Goal: Task Accomplishment & Management: Complete application form

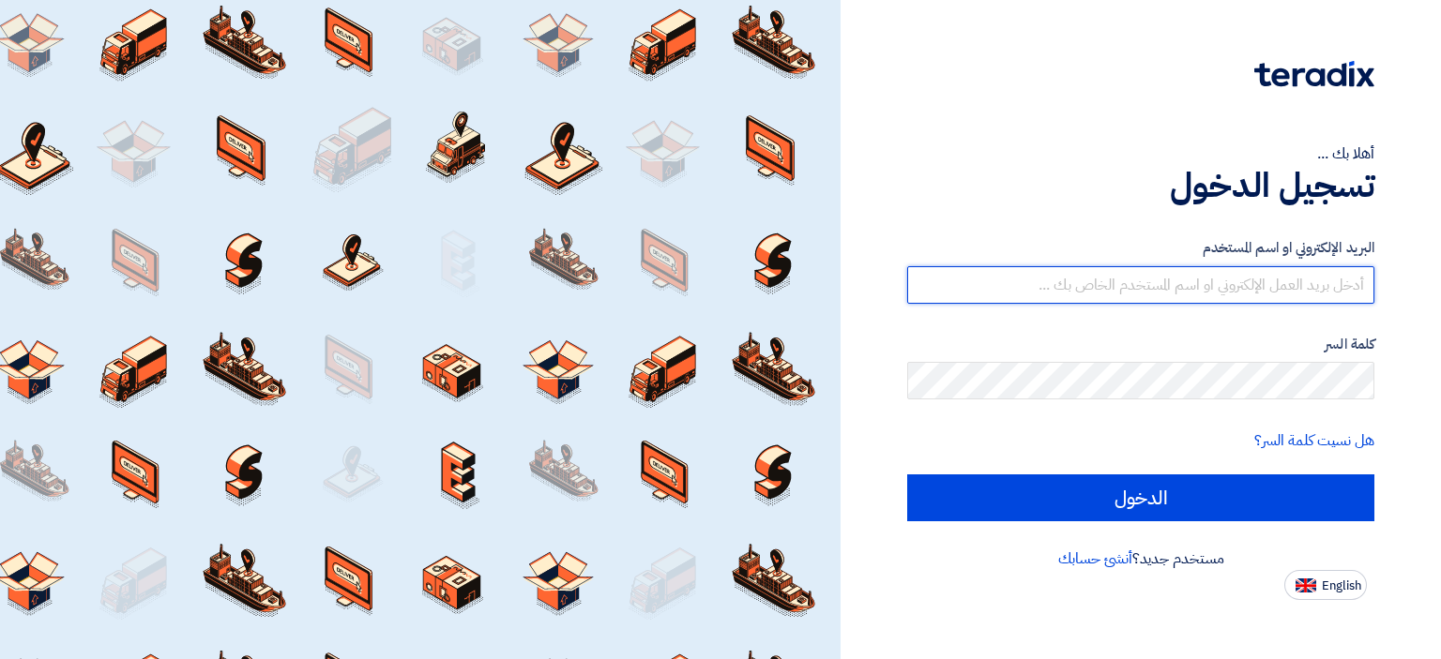
click at [1116, 295] on input "text" at bounding box center [1140, 285] width 467 height 38
type input "[EMAIL_ADDRESS][DOMAIN_NAME]"
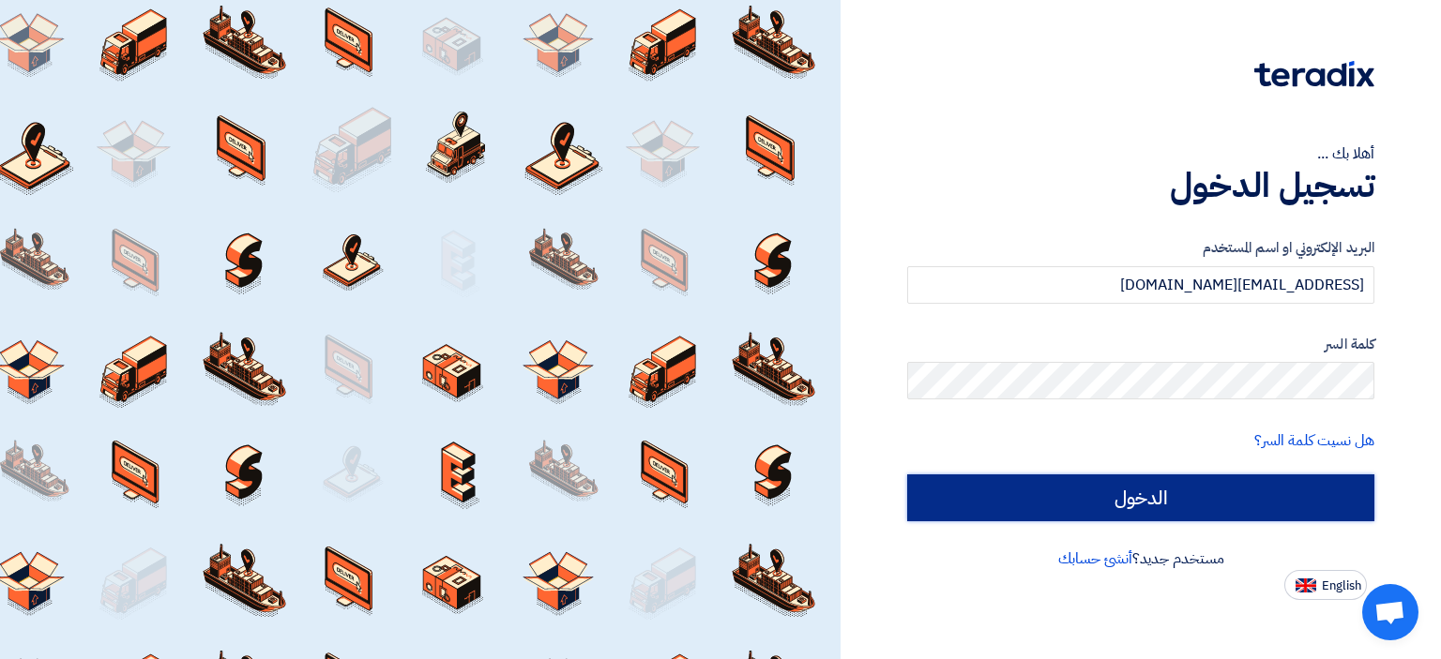
click at [1215, 510] on input "الدخول" at bounding box center [1140, 498] width 467 height 47
type input "Sign in"
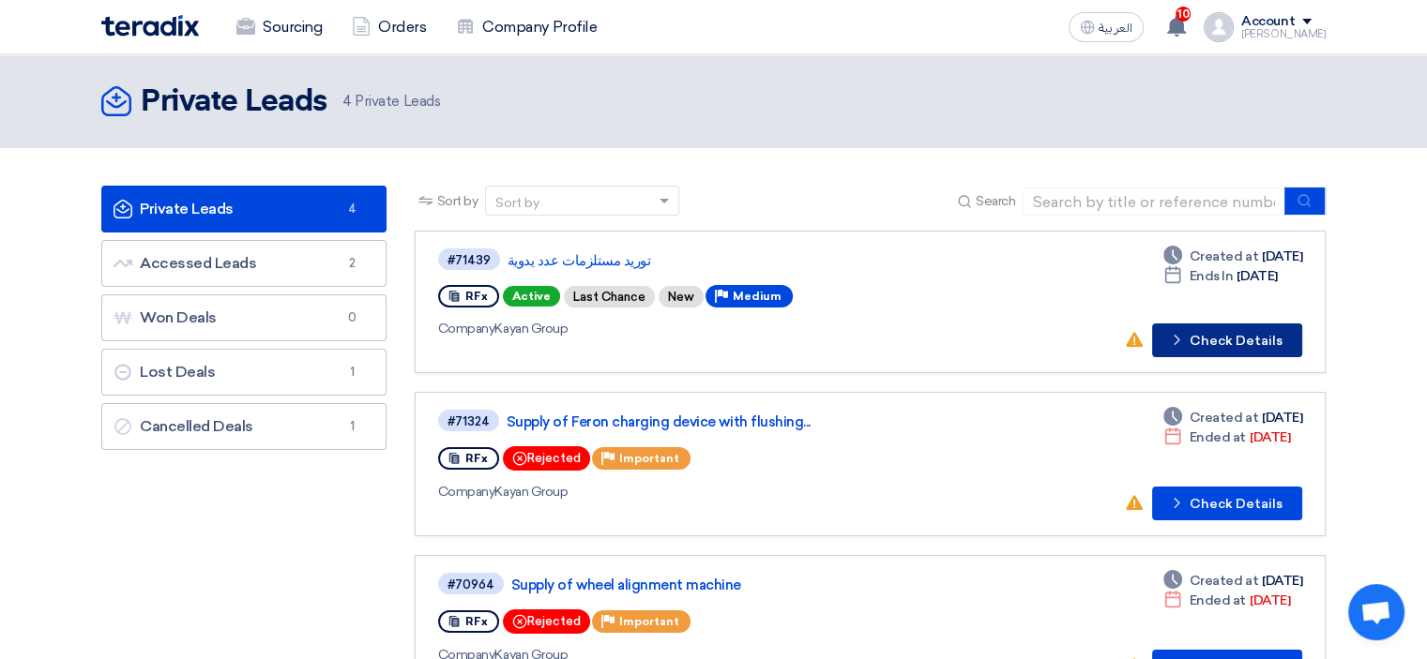
click at [1233, 332] on button "Check details Check Details" at bounding box center [1227, 341] width 150 height 34
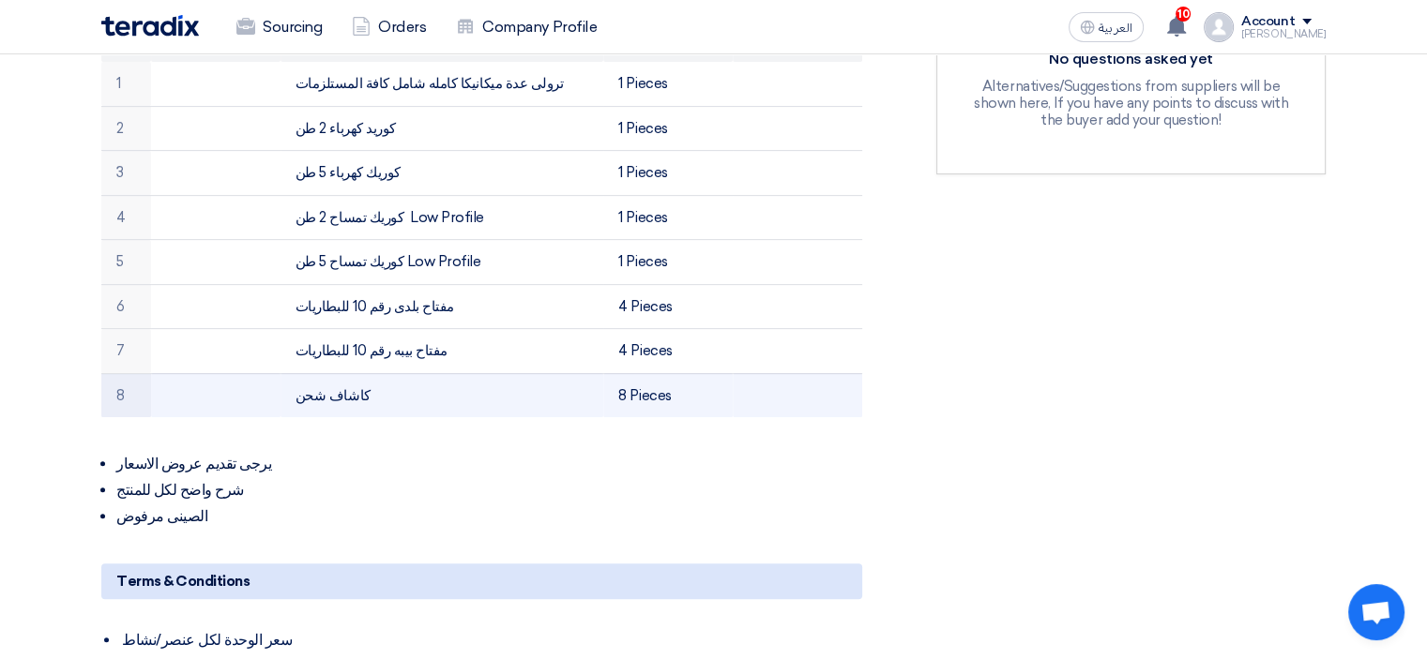
scroll to position [575, 0]
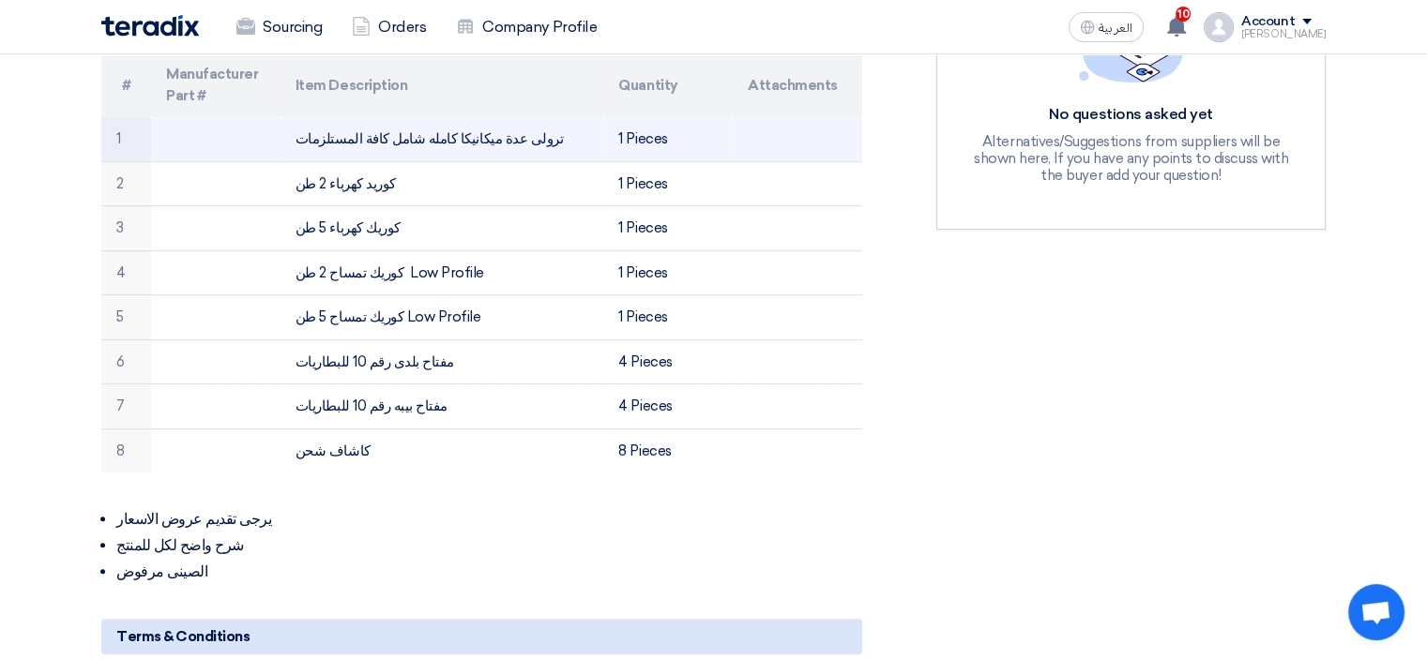
click at [608, 136] on td "1 Pieces" at bounding box center [667, 139] width 129 height 44
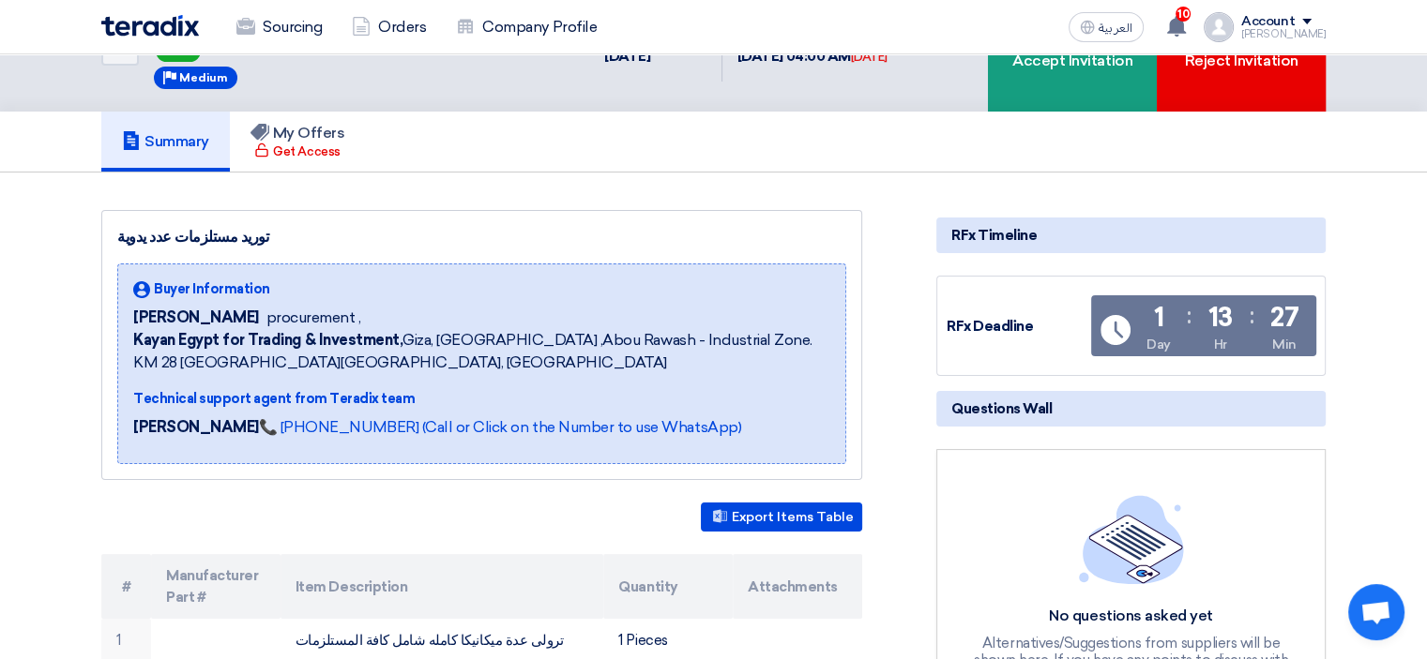
scroll to position [0, 0]
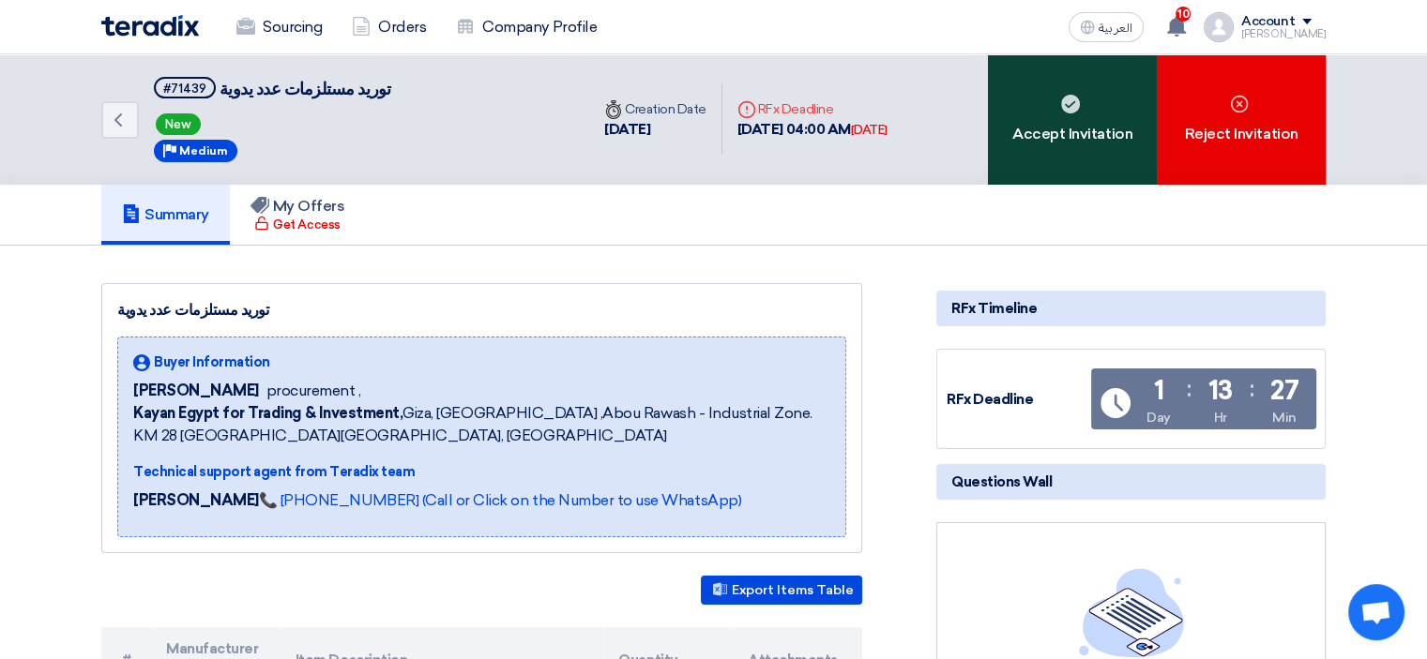
click at [1087, 113] on div "Accept Invitation" at bounding box center [1072, 119] width 169 height 130
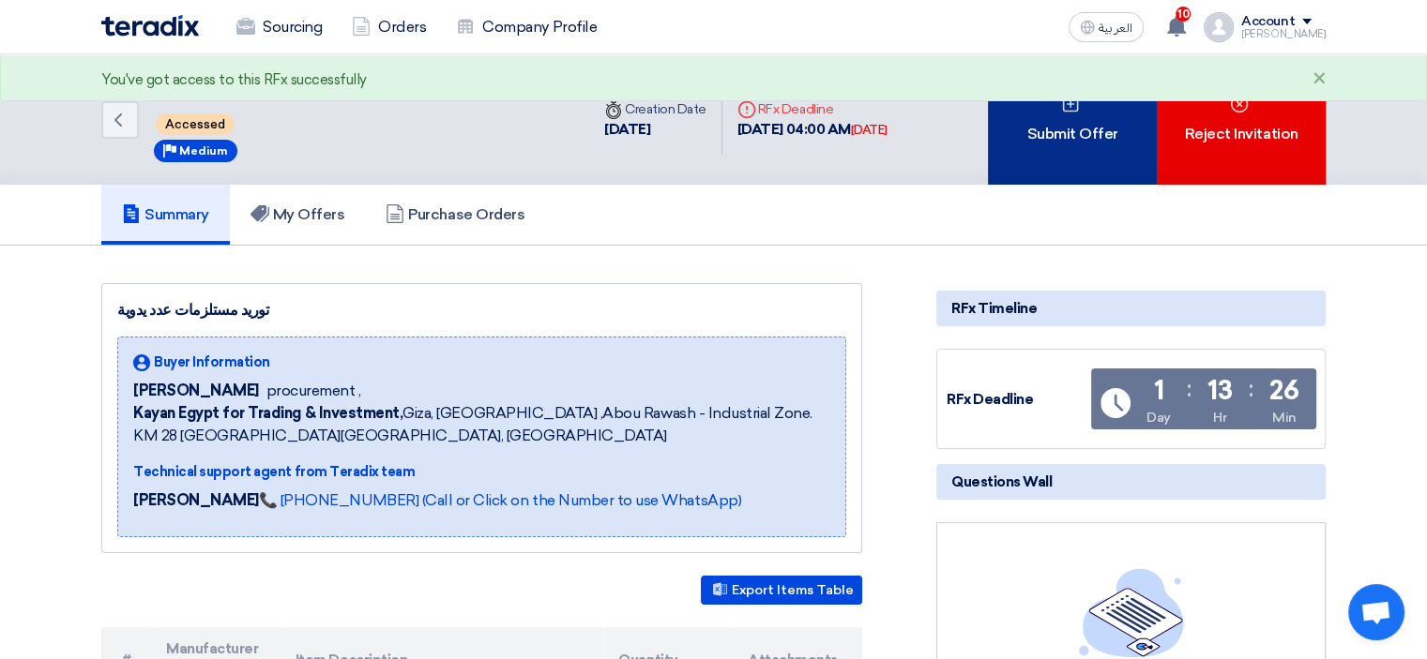
click at [1076, 120] on div "Submit Offer" at bounding box center [1072, 119] width 169 height 130
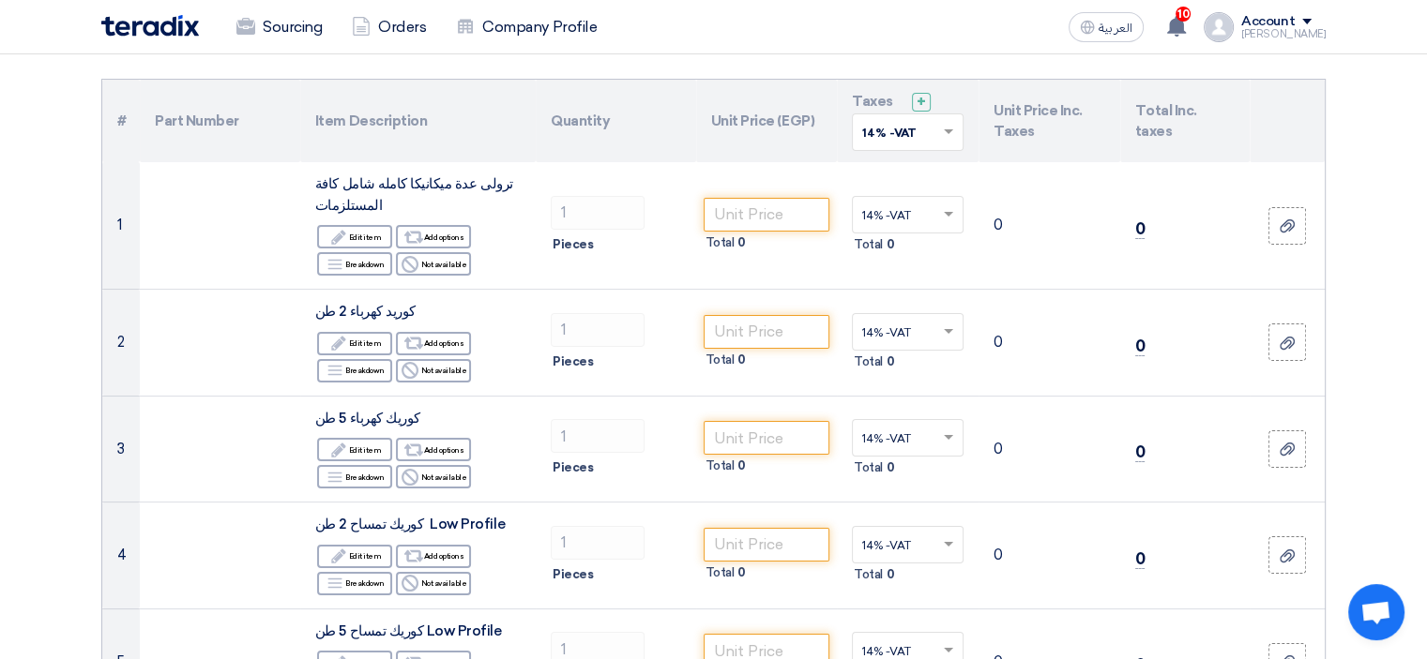
scroll to position [174, 0]
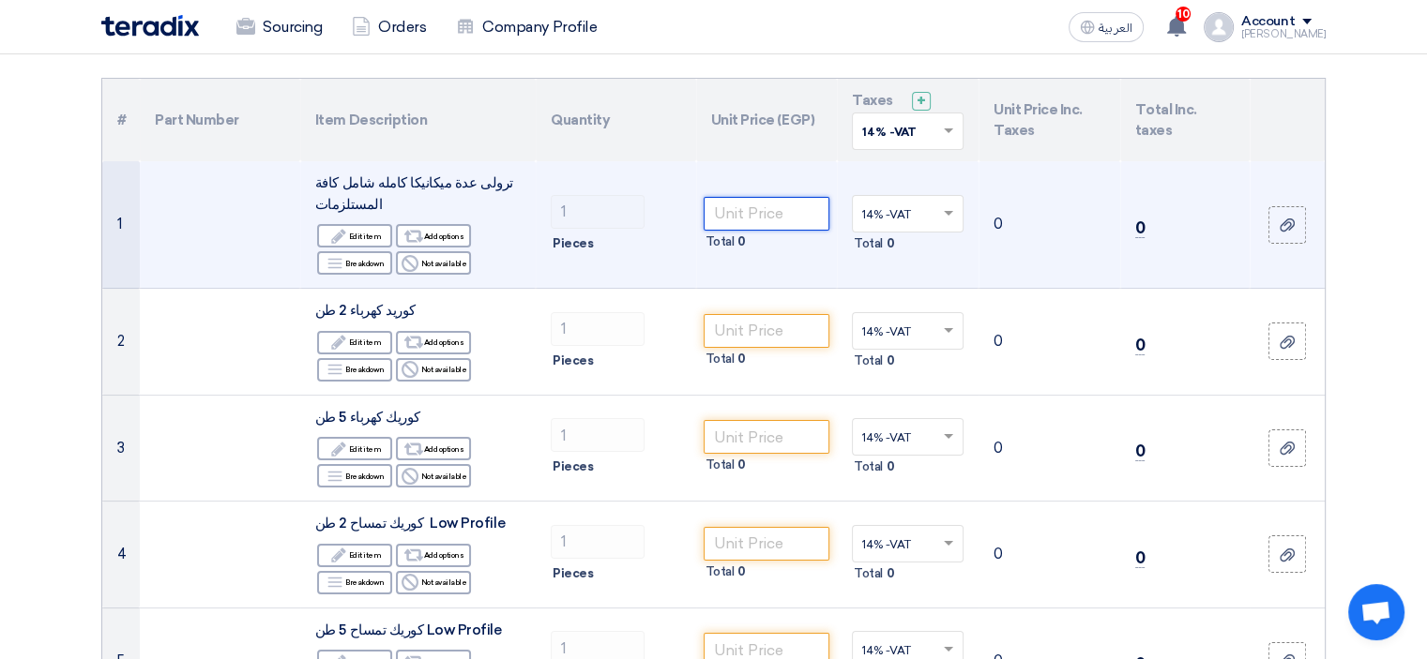
click at [762, 211] on input "number" at bounding box center [766, 214] width 127 height 34
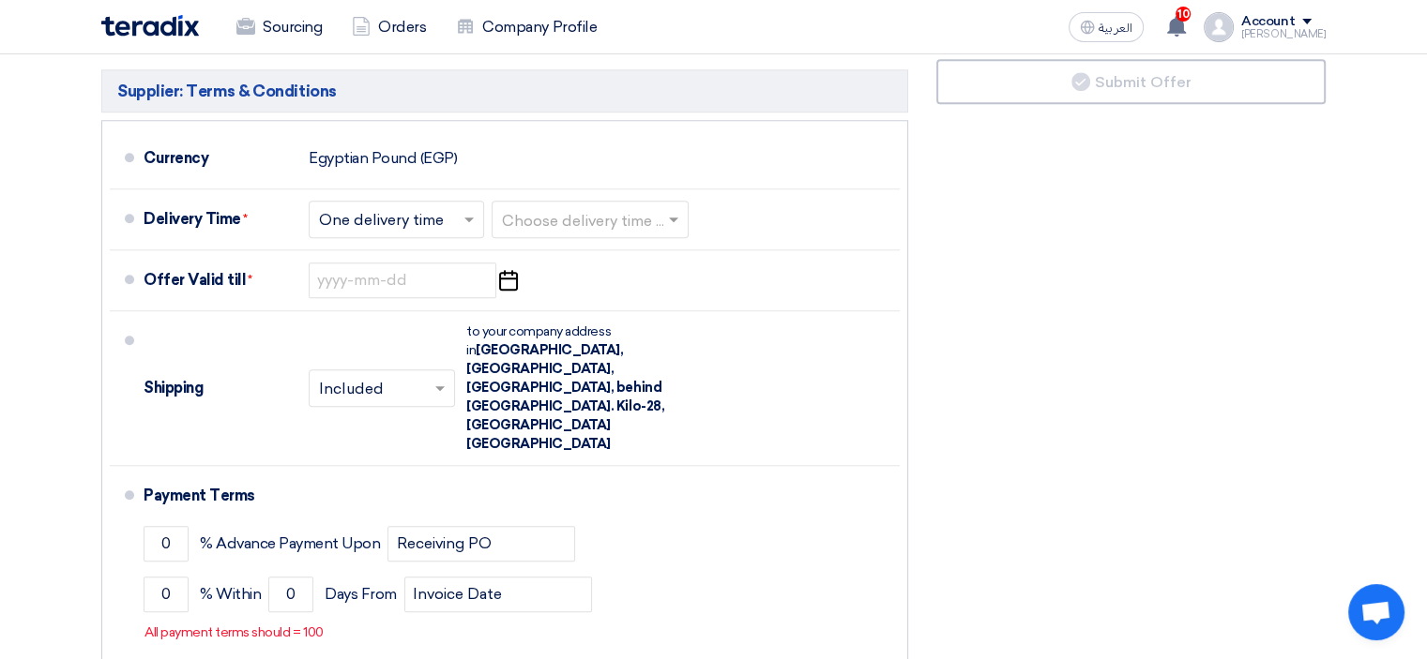
scroll to position [1775, 0]
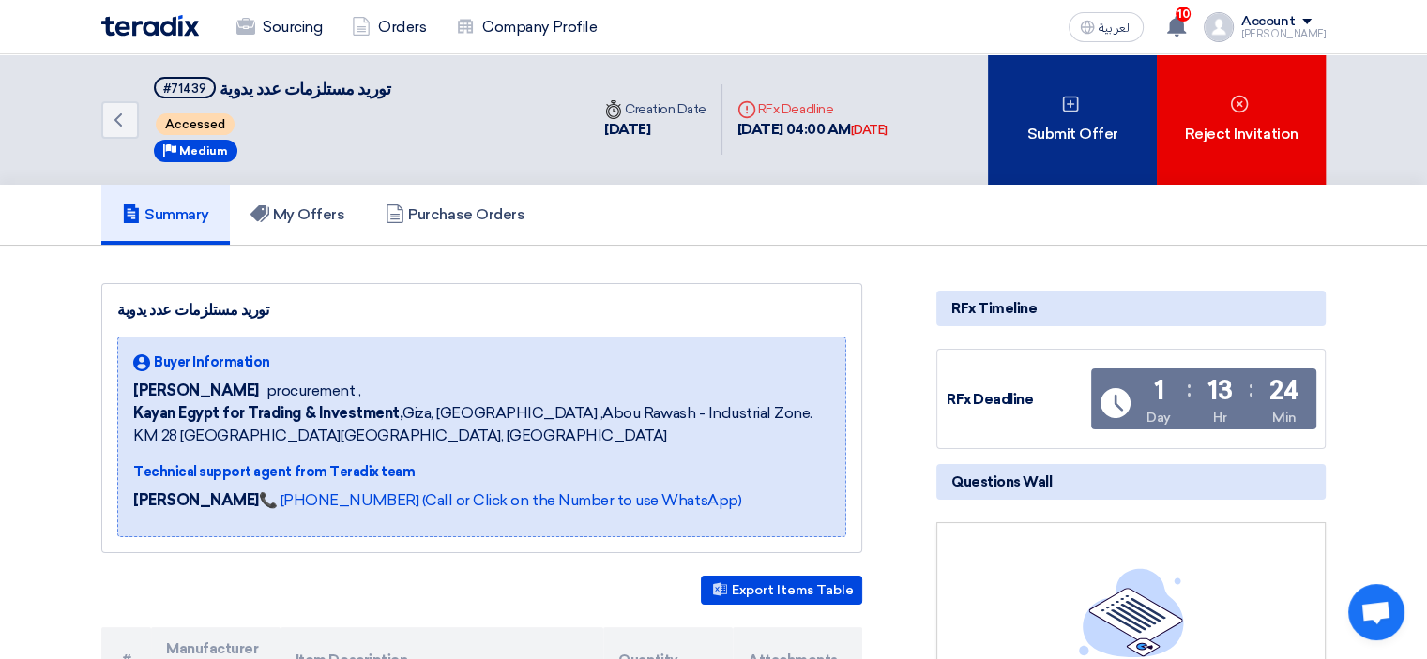
click at [1065, 100] on icon at bounding box center [1070, 104] width 19 height 19
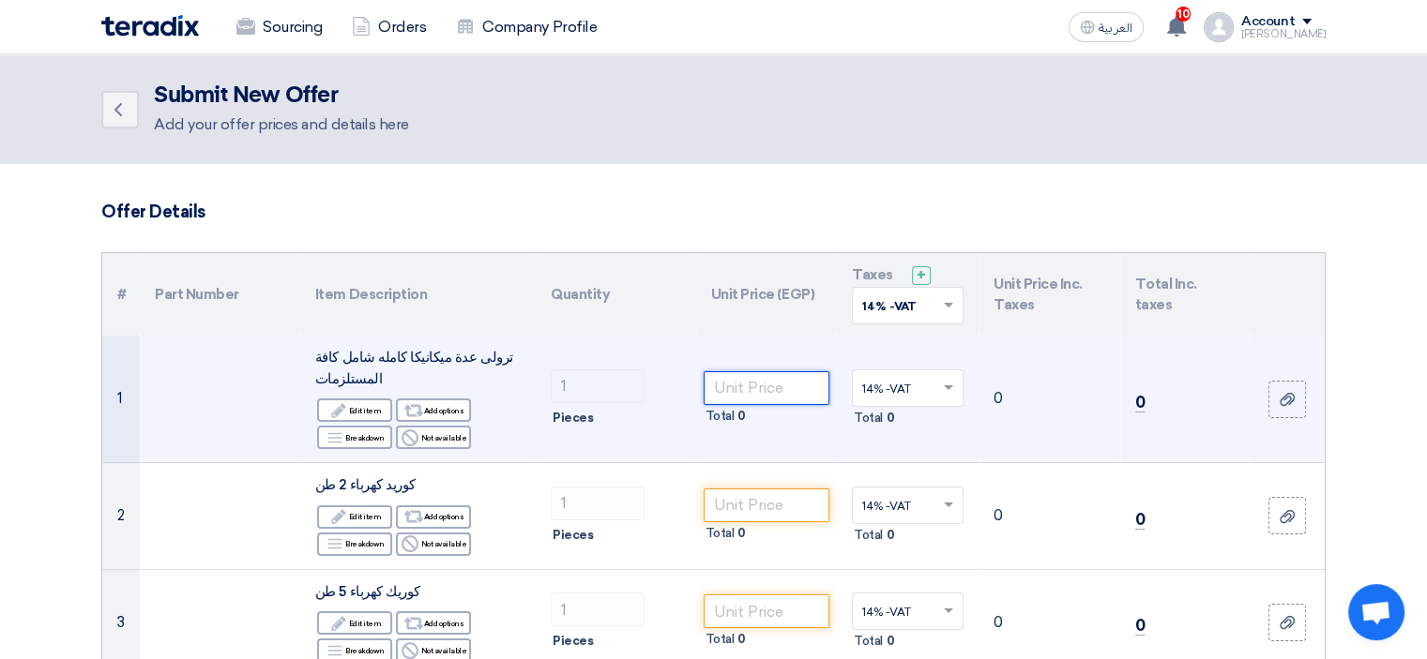
click at [765, 382] on input "number" at bounding box center [766, 388] width 127 height 34
paste input "29824.56"
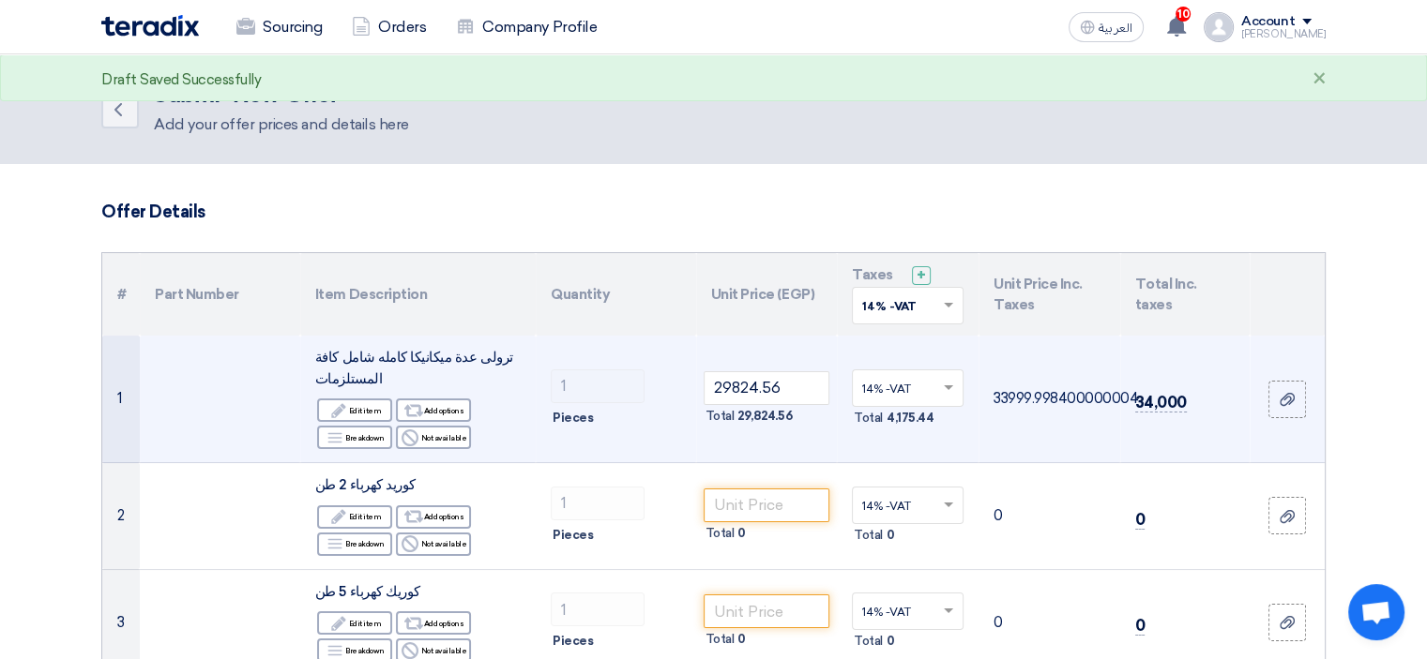
click at [1238, 353] on td "34,000" at bounding box center [1184, 400] width 129 height 128
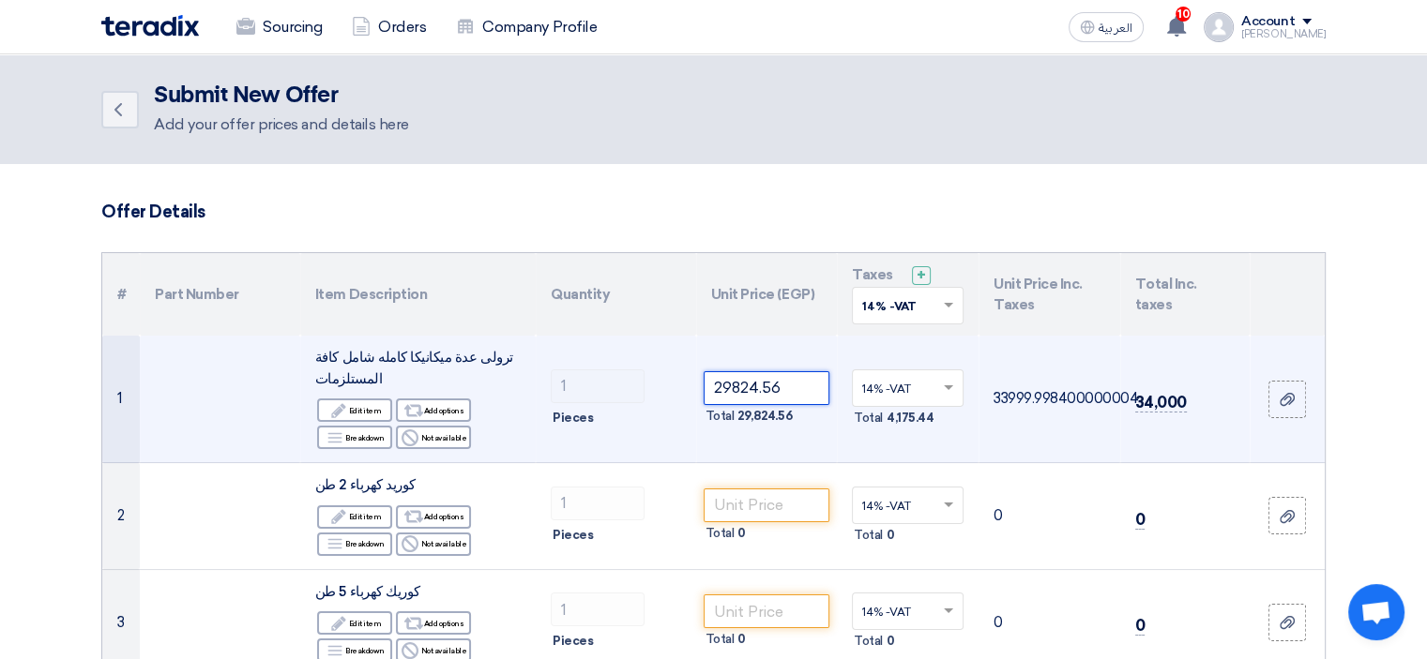
click at [790, 385] on input "29824.56" at bounding box center [766, 388] width 127 height 34
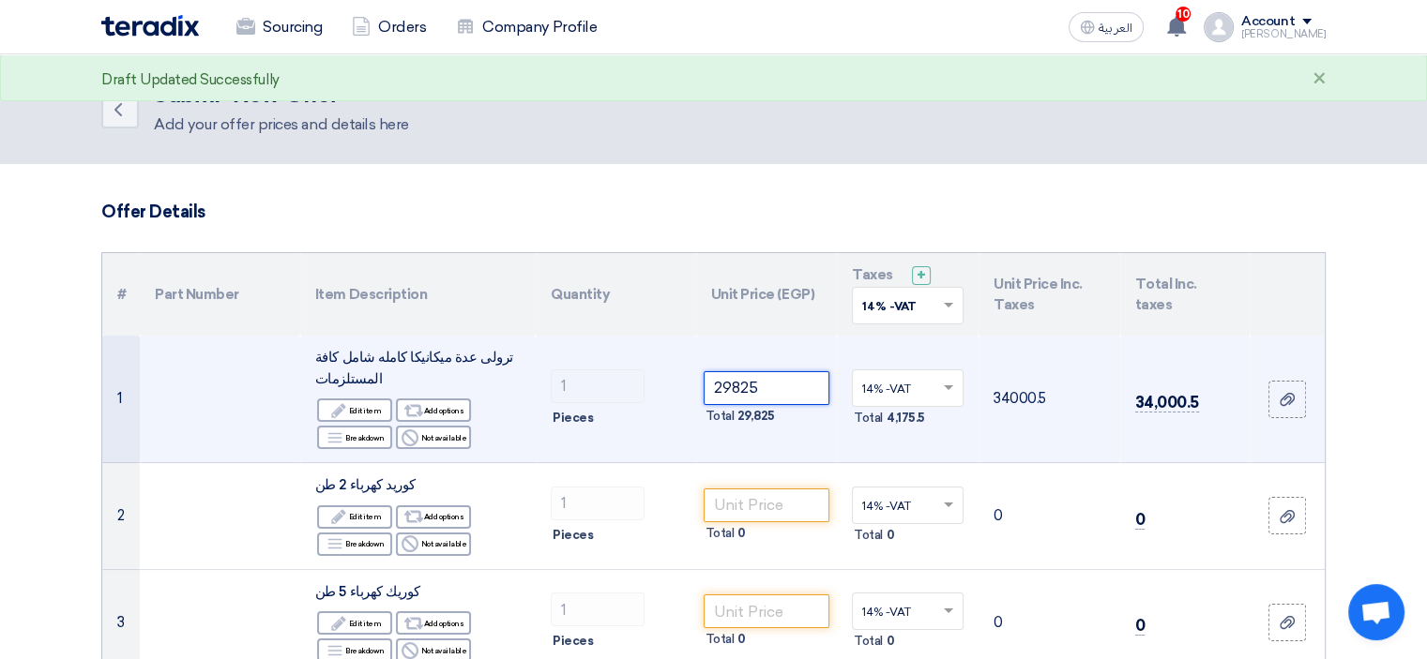
type input "29825"
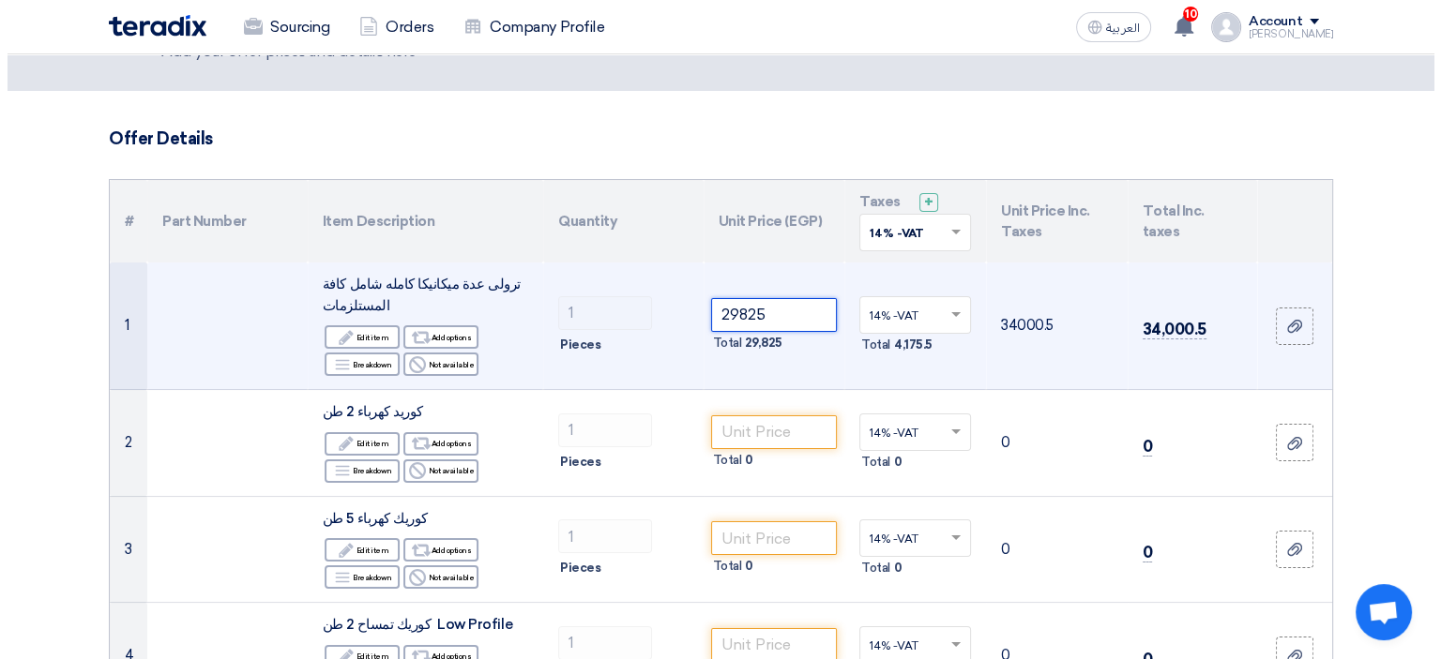
scroll to position [125, 0]
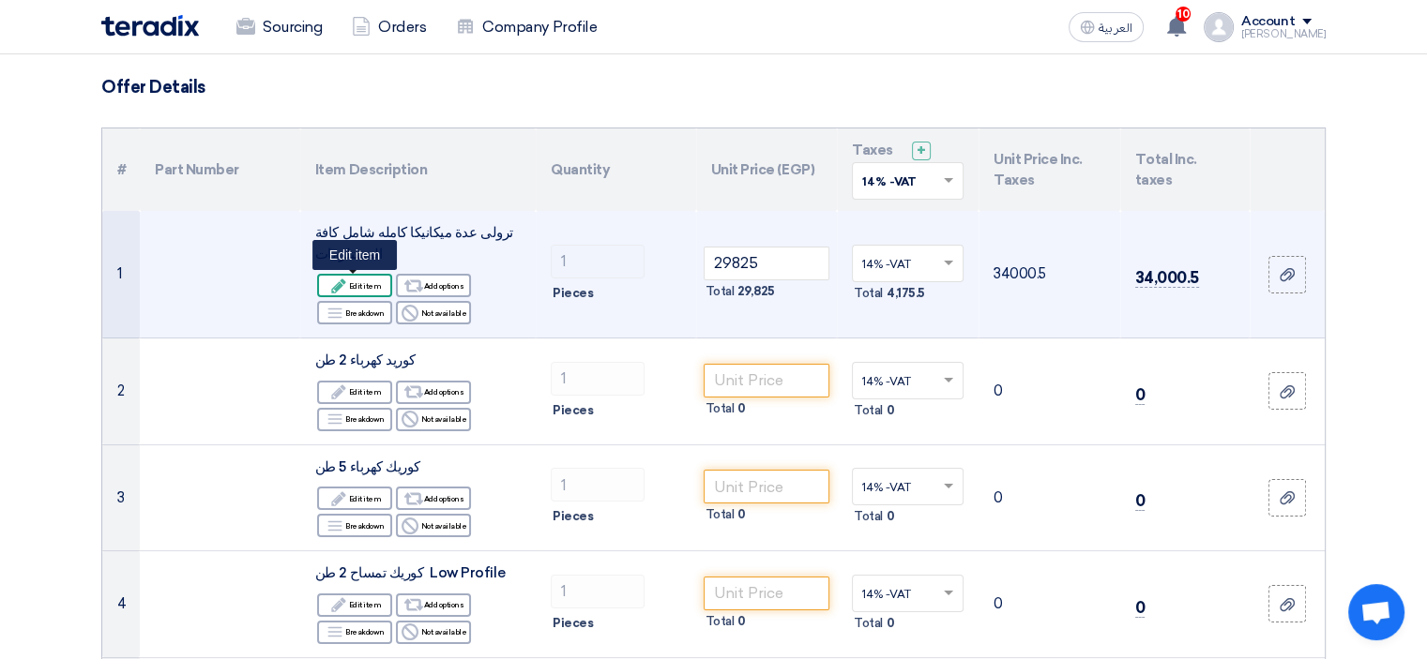
click at [360, 282] on div "Edit Edit item" at bounding box center [354, 285] width 75 height 23
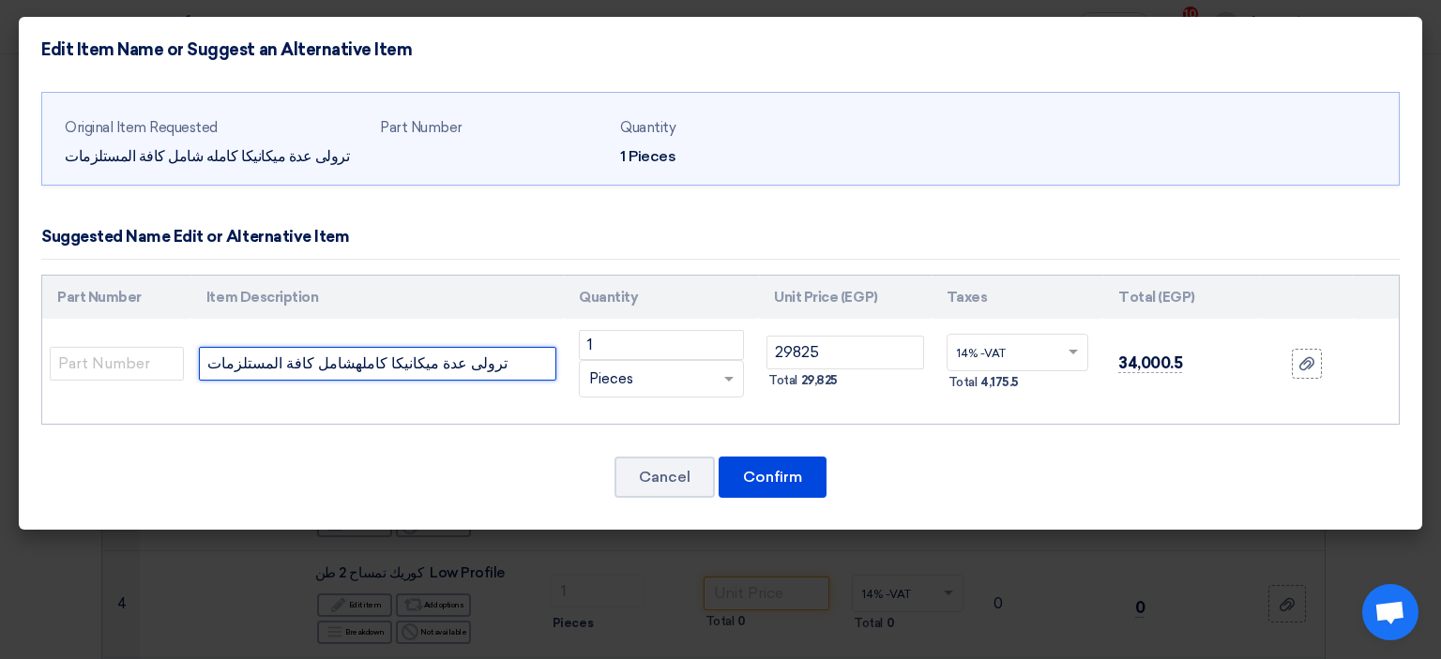
click at [400, 366] on input "ترولى عدة ميكانيكا كاملهشامل كافة المستلزمات" at bounding box center [377, 364] width 357 height 34
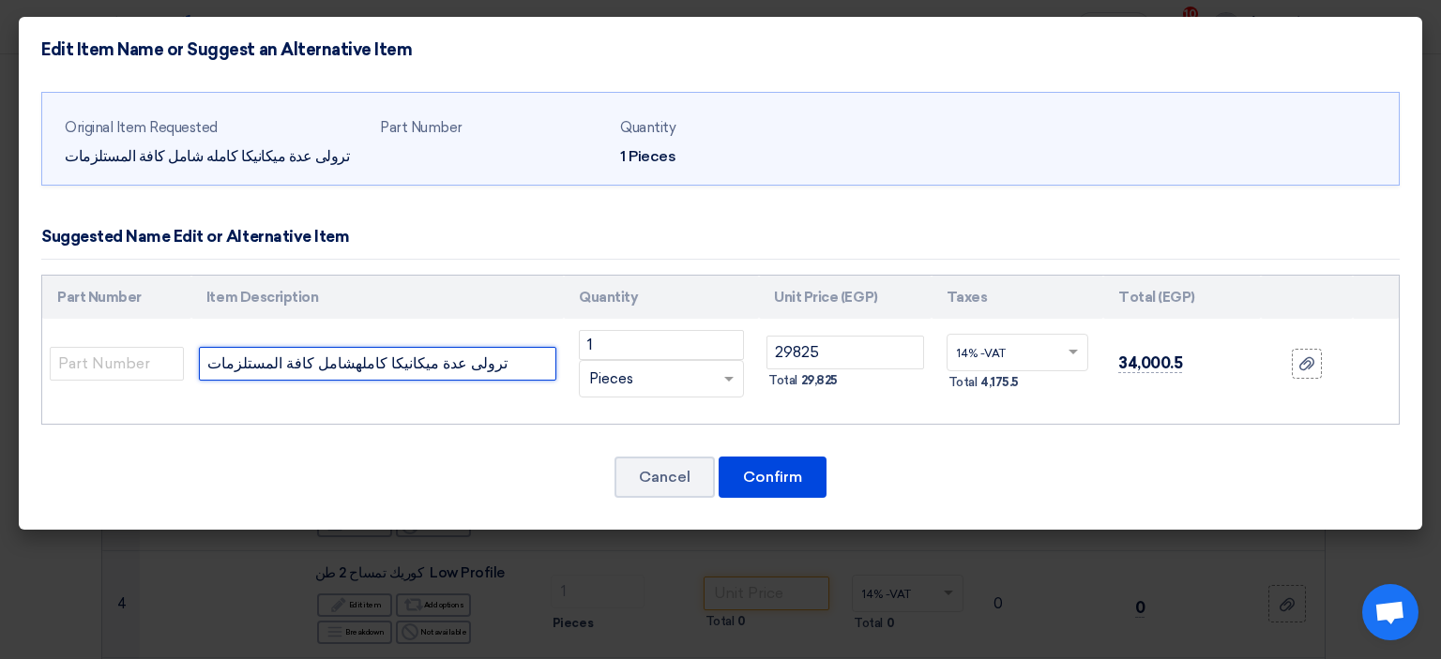
click at [400, 366] on input "ترولى عدة ميكانيكا كاملهشامل كافة المستلزمات" at bounding box center [377, 364] width 357 height 34
paste input "[17071] تروللي عدة ميكانيكا وكهرباء كامل جي اي سي 7 درج 266 قطعة [DOMAIN_NAME]/…"
type input "[17071] تروللي عدة ميكانيكا وكهرباء كامل جي اي سي 7 درج 266 قطعة [DOMAIN_NAME]/…"
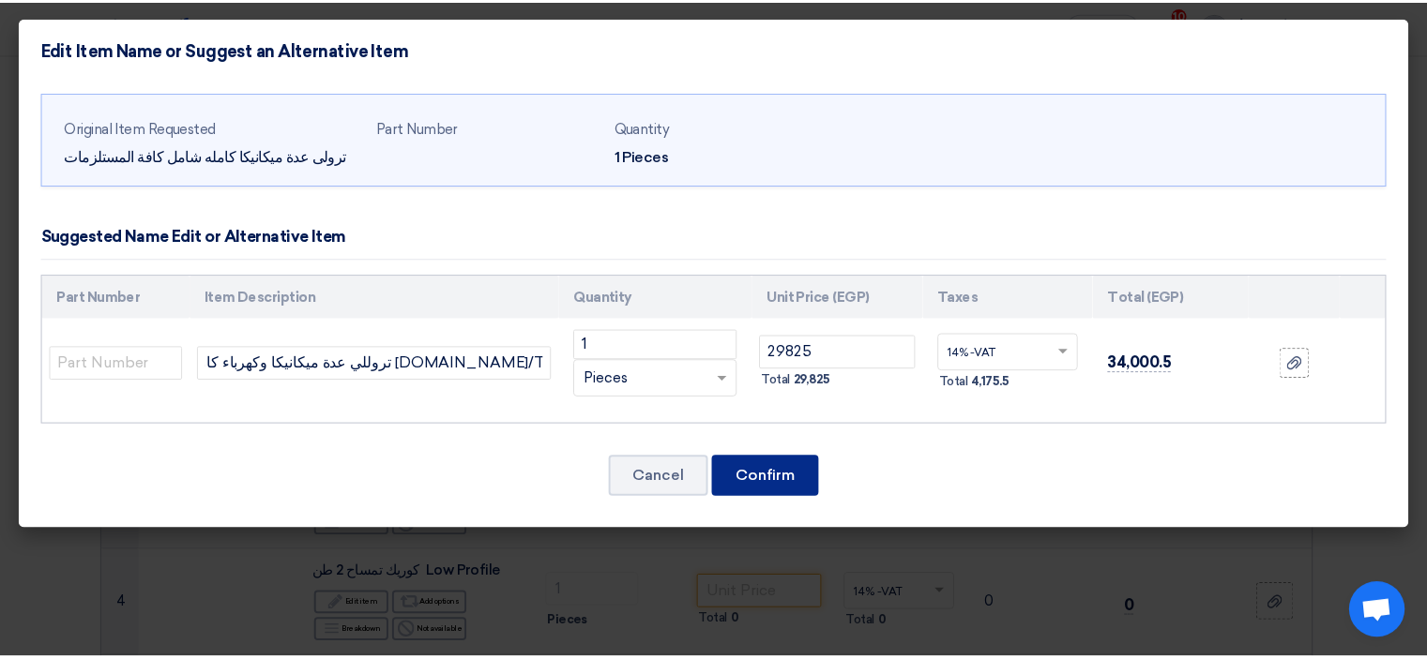
scroll to position [0, 0]
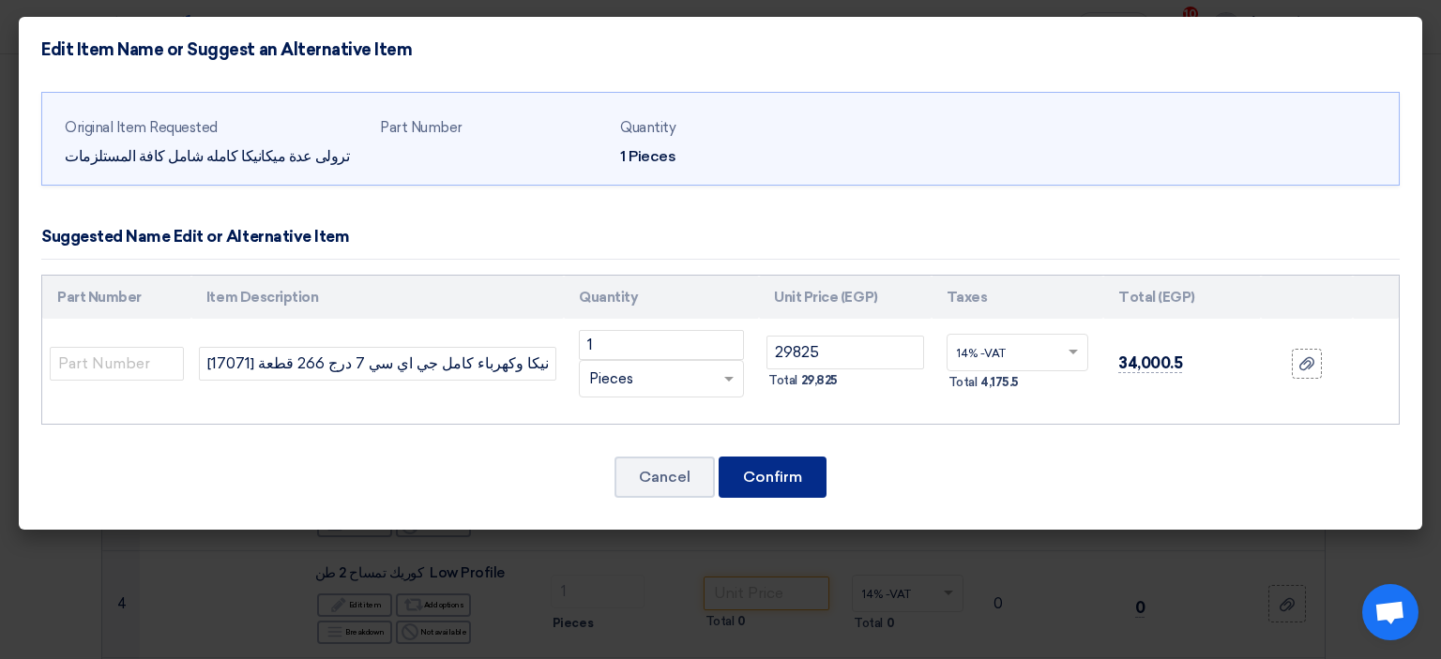
click at [768, 476] on button "Confirm" at bounding box center [772, 477] width 108 height 41
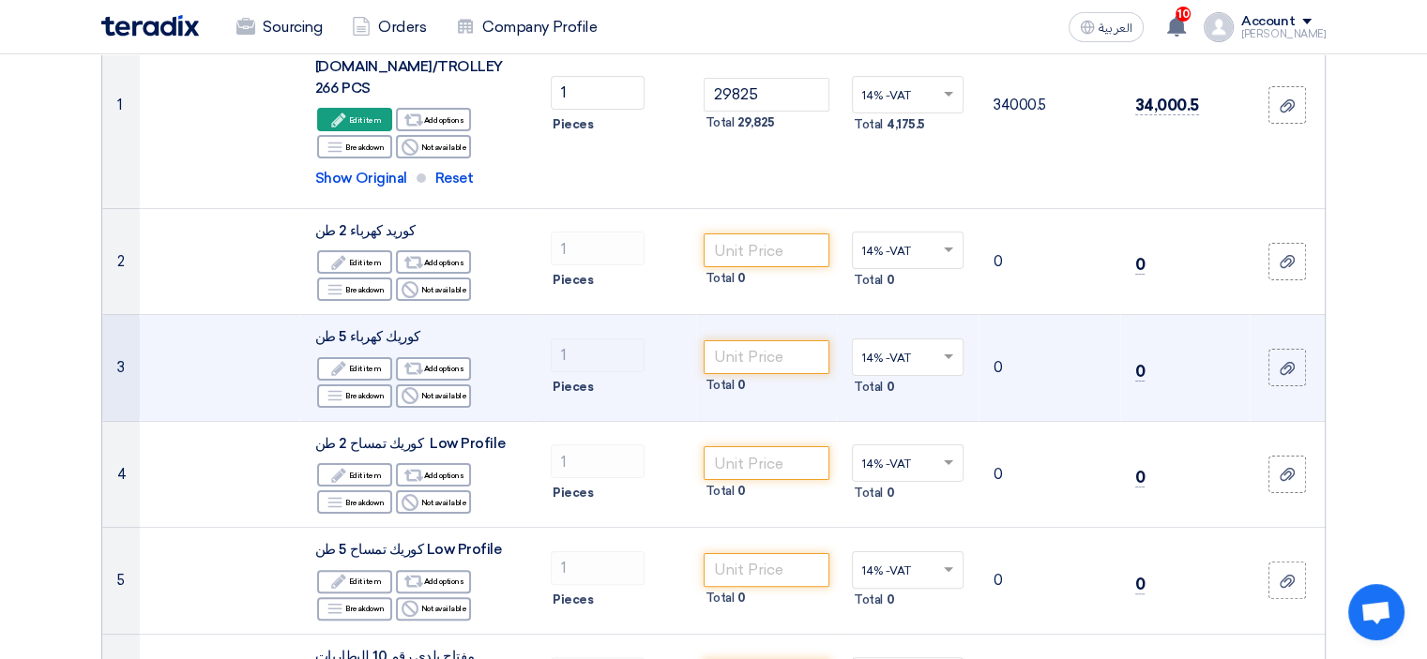
scroll to position [319, 0]
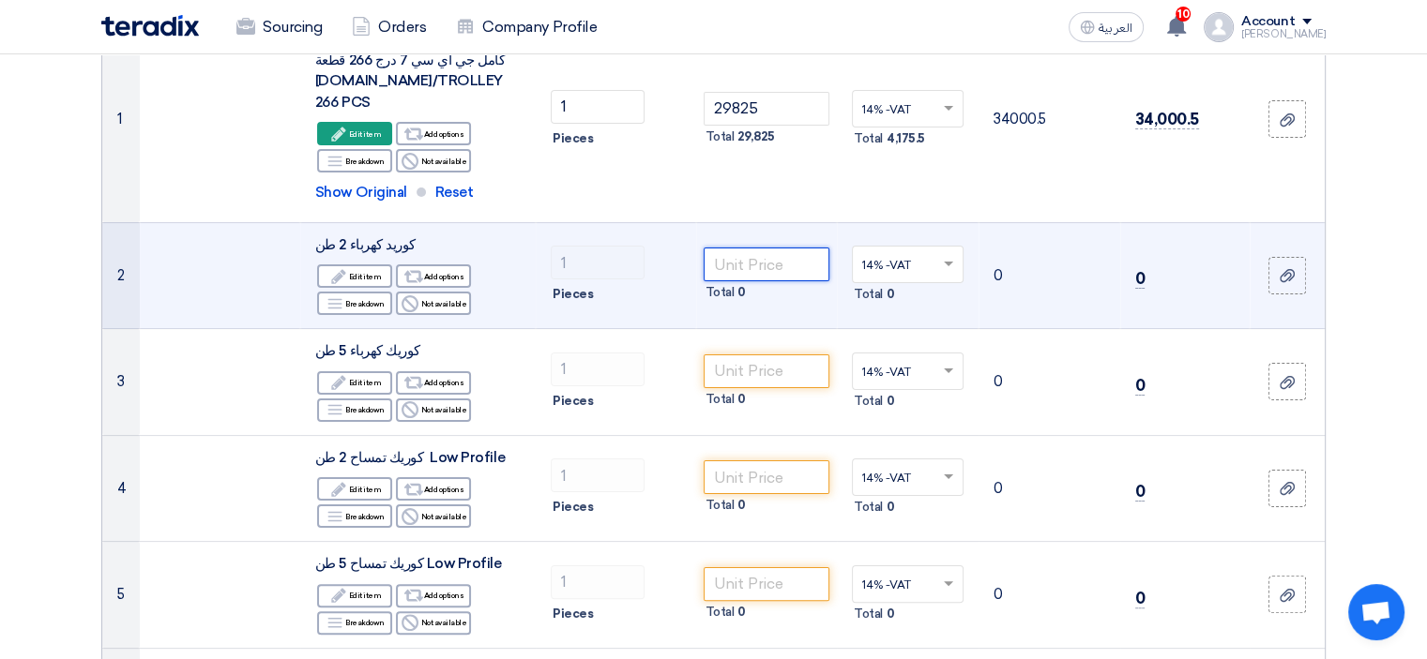
click at [787, 270] on input "number" at bounding box center [766, 265] width 127 height 34
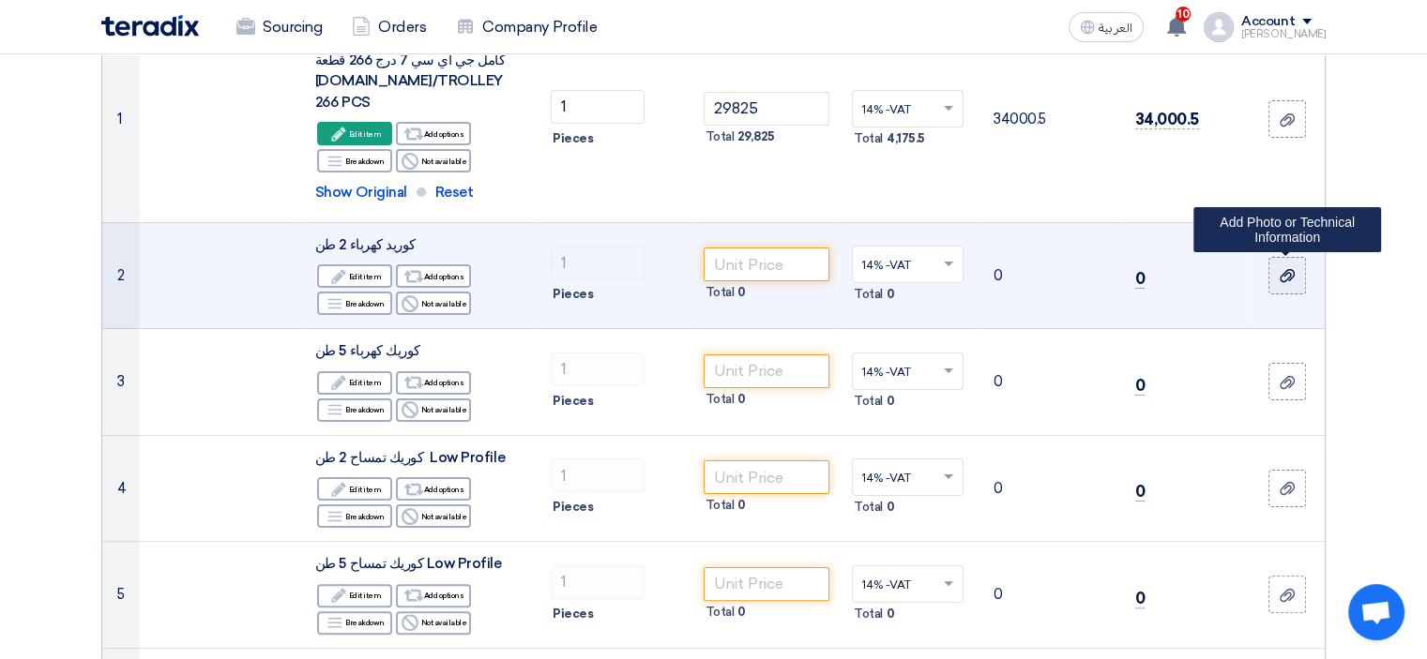
click at [1274, 281] on label at bounding box center [1287, 276] width 38 height 38
click at [0, 0] on input "file" at bounding box center [0, 0] width 0 height 0
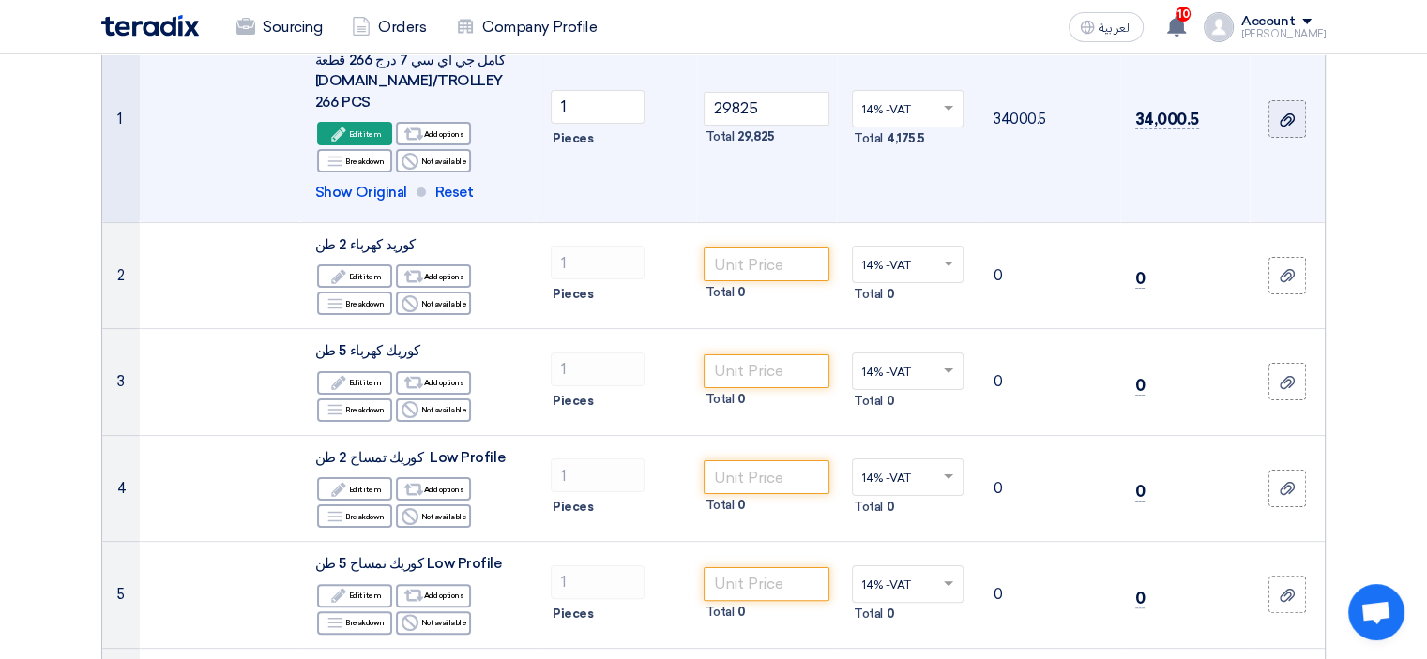
click at [1291, 123] on icon at bounding box center [1286, 120] width 15 height 15
click at [0, 0] on input "file" at bounding box center [0, 0] width 0 height 0
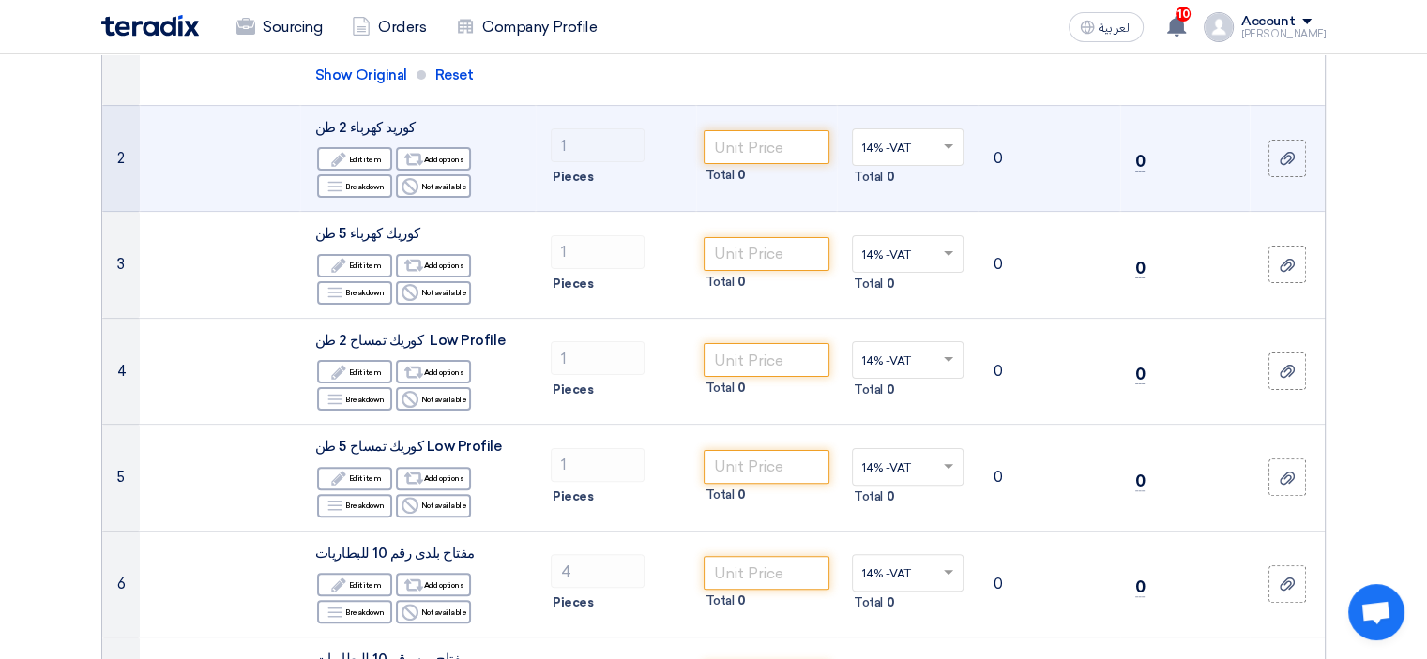
scroll to position [437, 0]
click at [445, 183] on div "Reject Not available" at bounding box center [433, 185] width 75 height 23
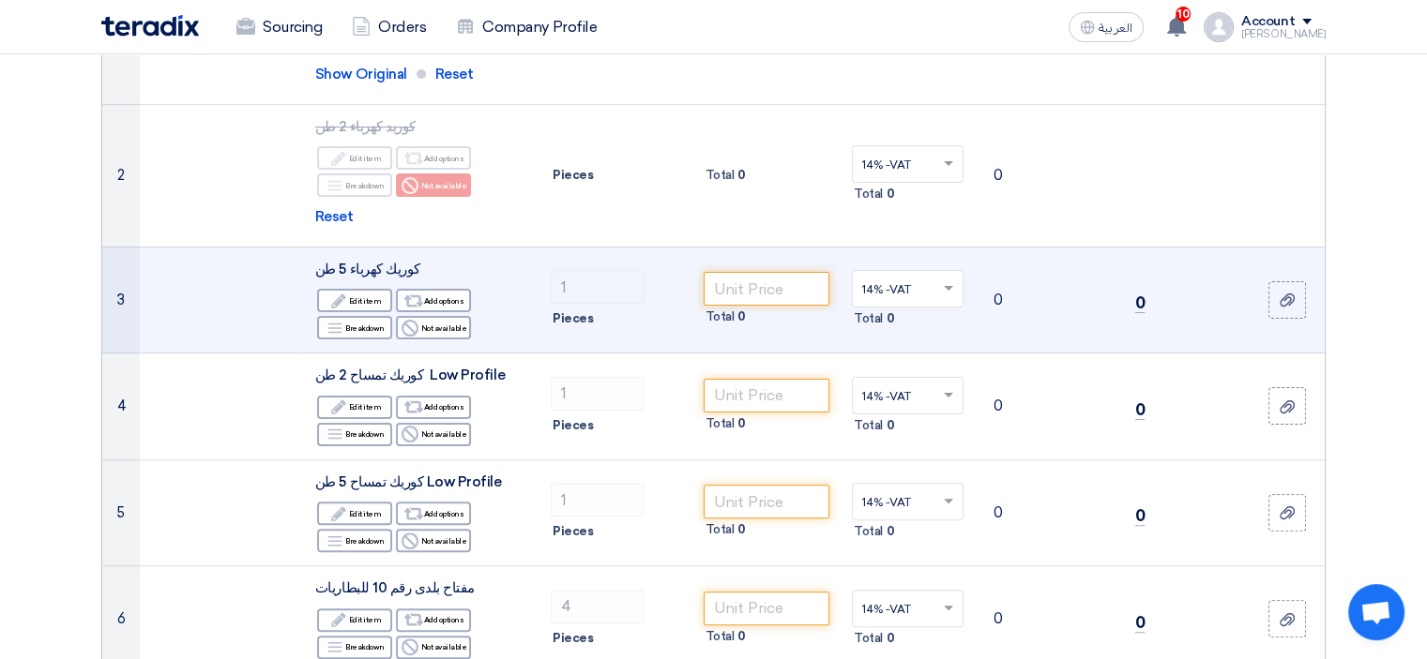
click at [385, 262] on span "كوريك كهرباء 5 طن" at bounding box center [367, 269] width 105 height 17
click at [443, 327] on div "Reject Not available" at bounding box center [433, 327] width 75 height 23
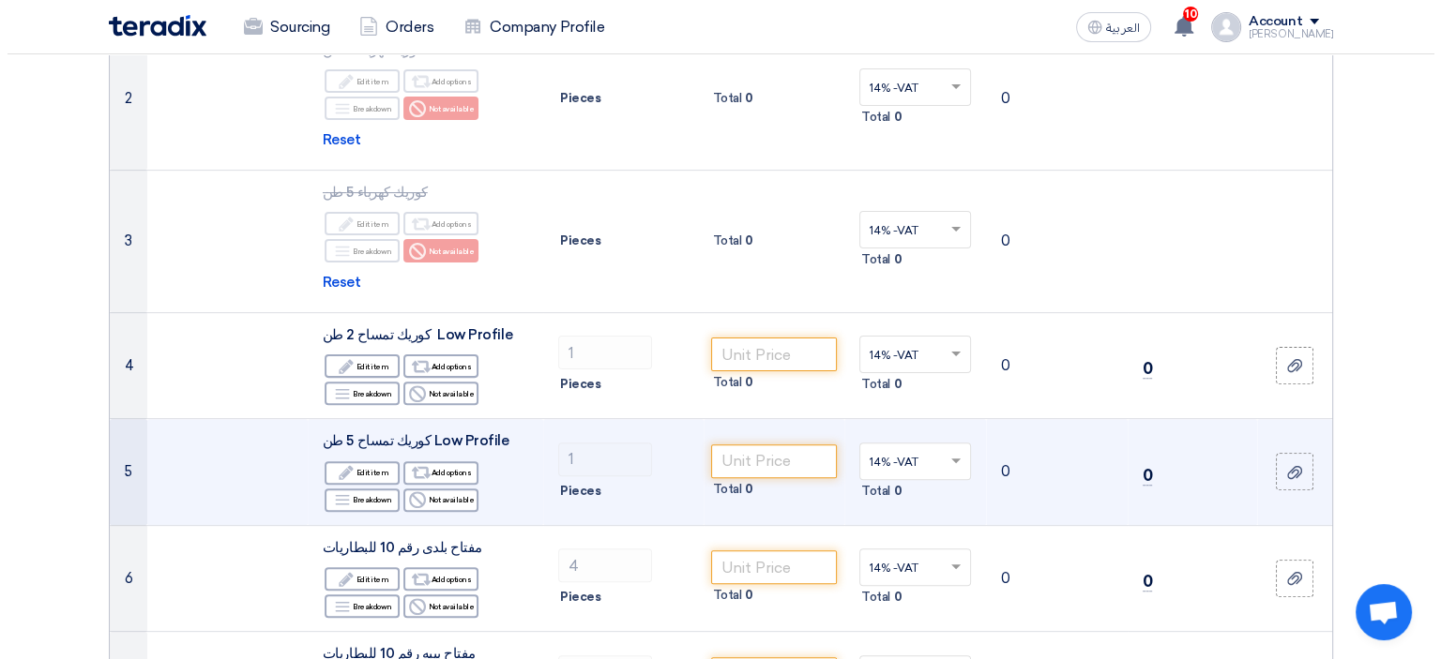
scroll to position [512, 0]
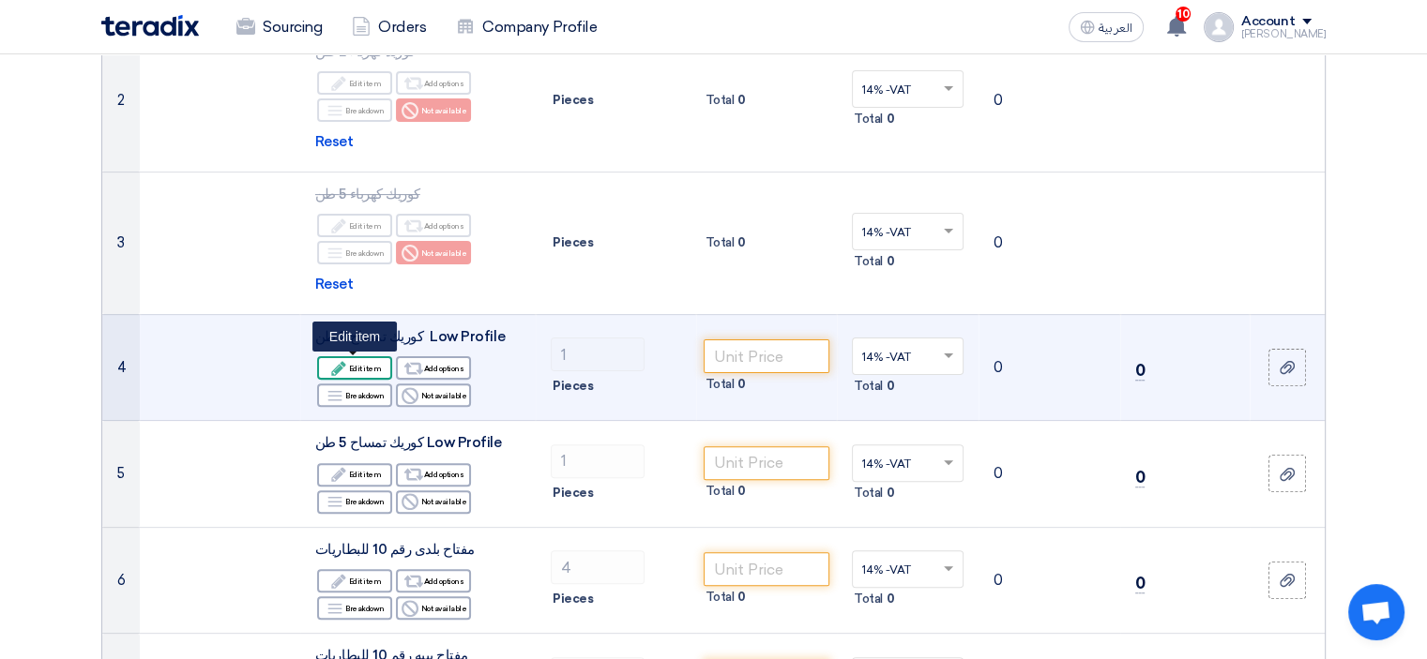
click at [357, 370] on div "Edit Edit item" at bounding box center [354, 367] width 75 height 23
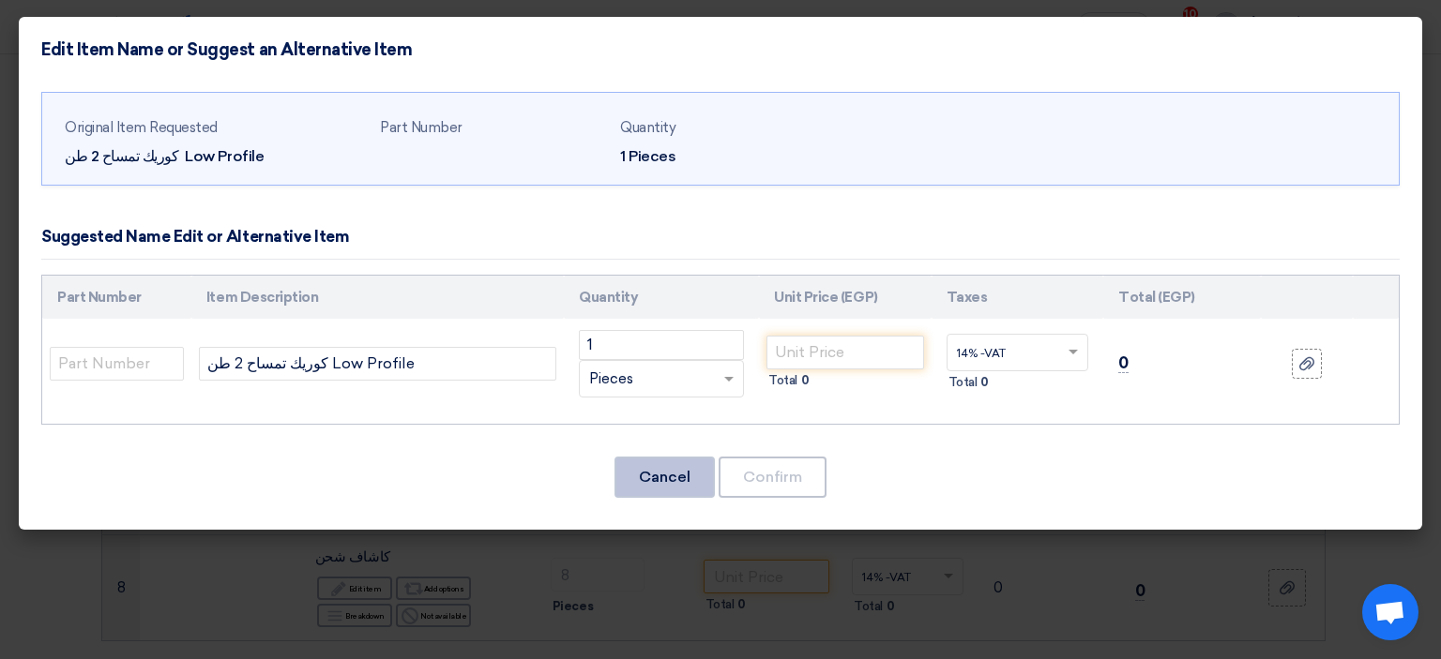
click at [663, 487] on button "Cancel" at bounding box center [664, 477] width 100 height 41
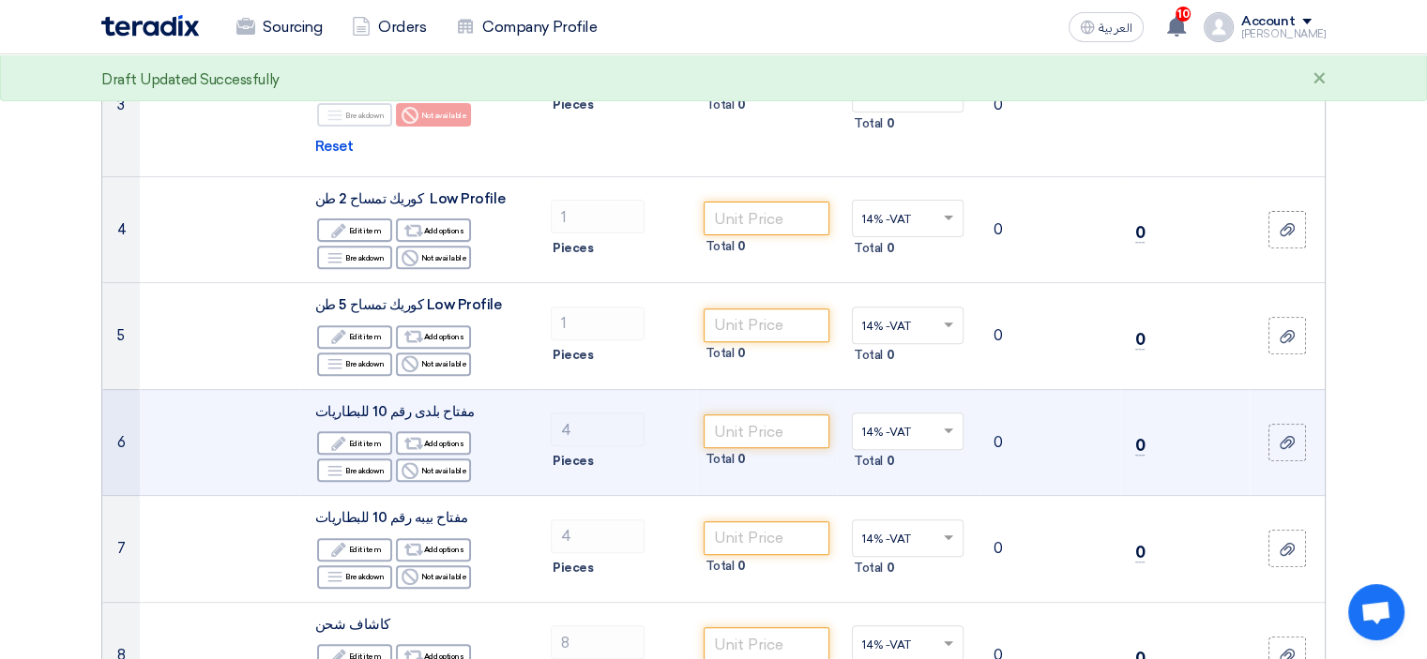
scroll to position [548, 0]
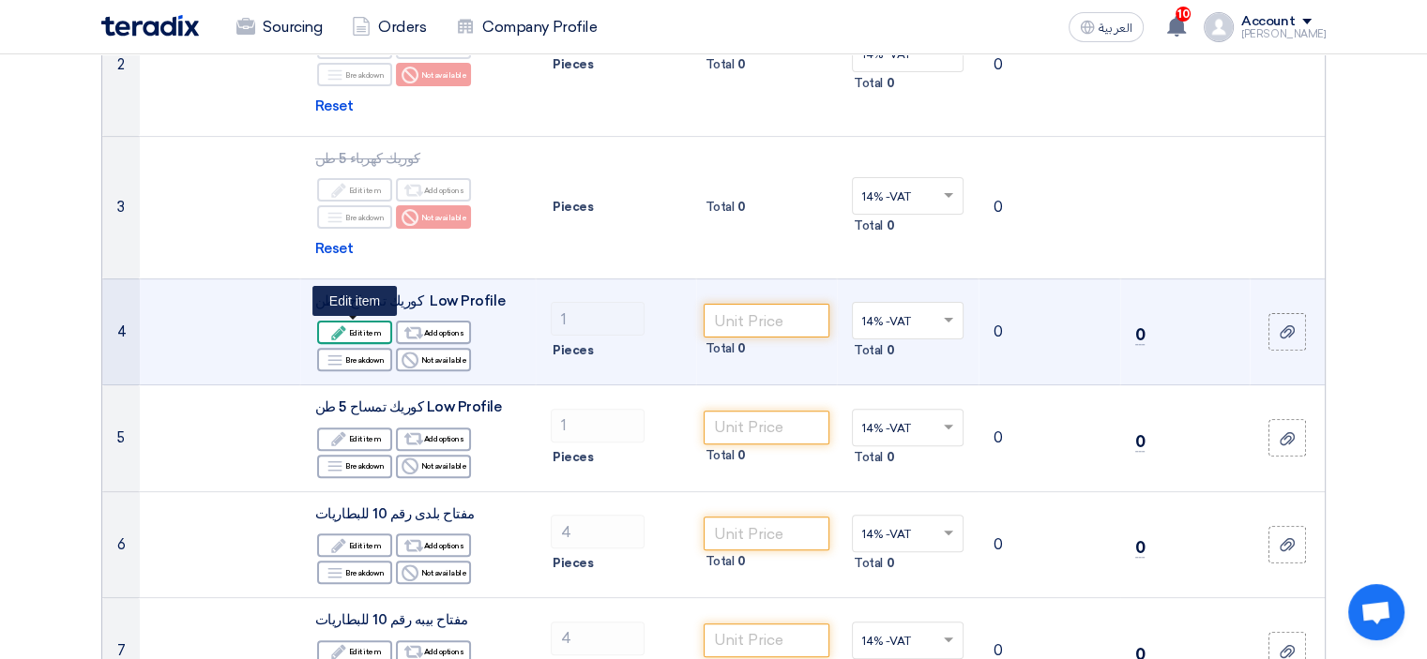
click at [369, 328] on div "Edit Edit item" at bounding box center [354, 332] width 75 height 23
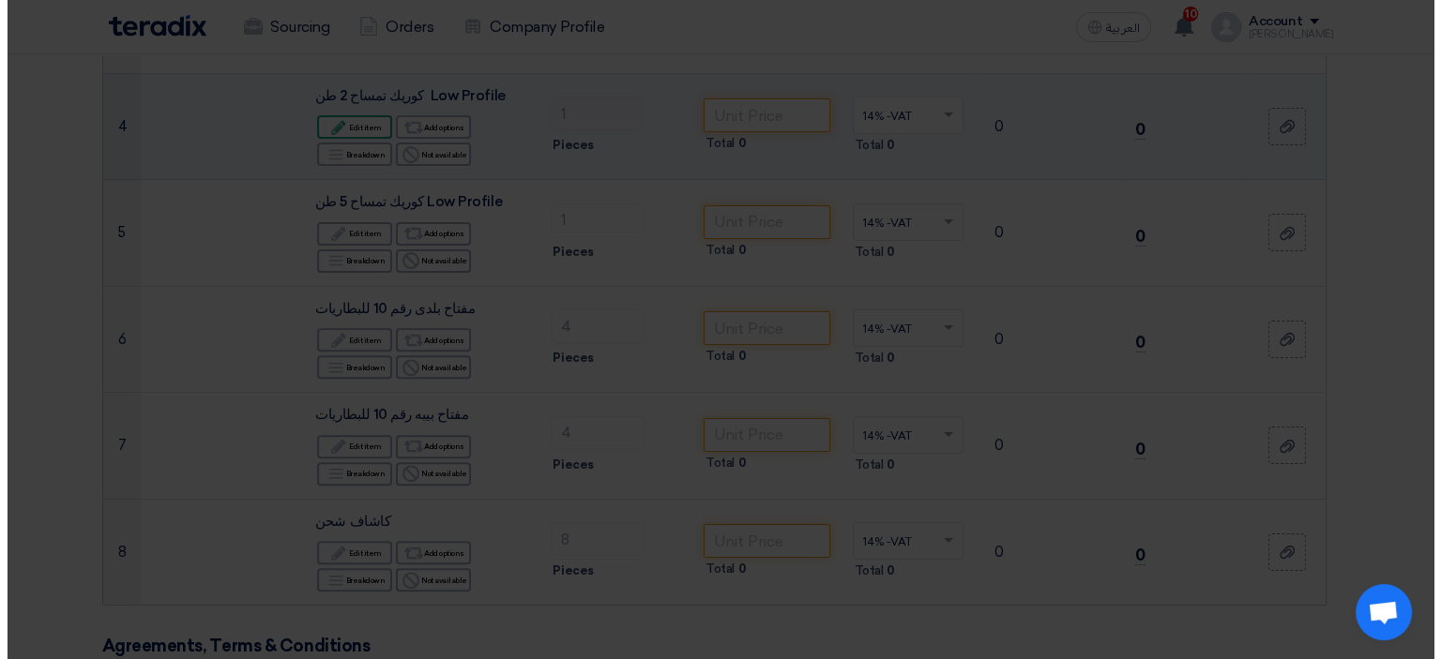
scroll to position [342, 0]
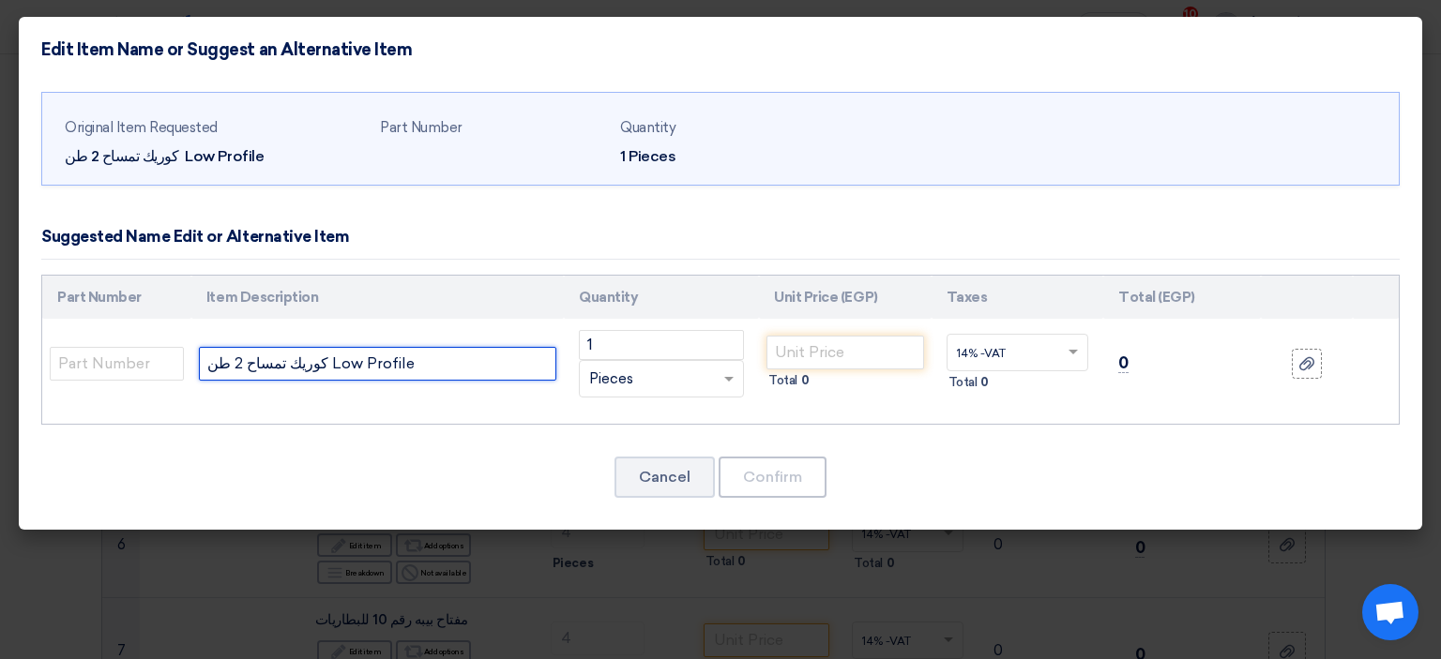
click at [364, 367] on input "كوريك تمساح 2 طن Low Profile" at bounding box center [377, 364] width 357 height 34
paste input "[100217] كوريك تمساح 2 بستم 2.5 طن 500-75 مم 33 كجم منخفض GEC Jack / TWD03-3130…"
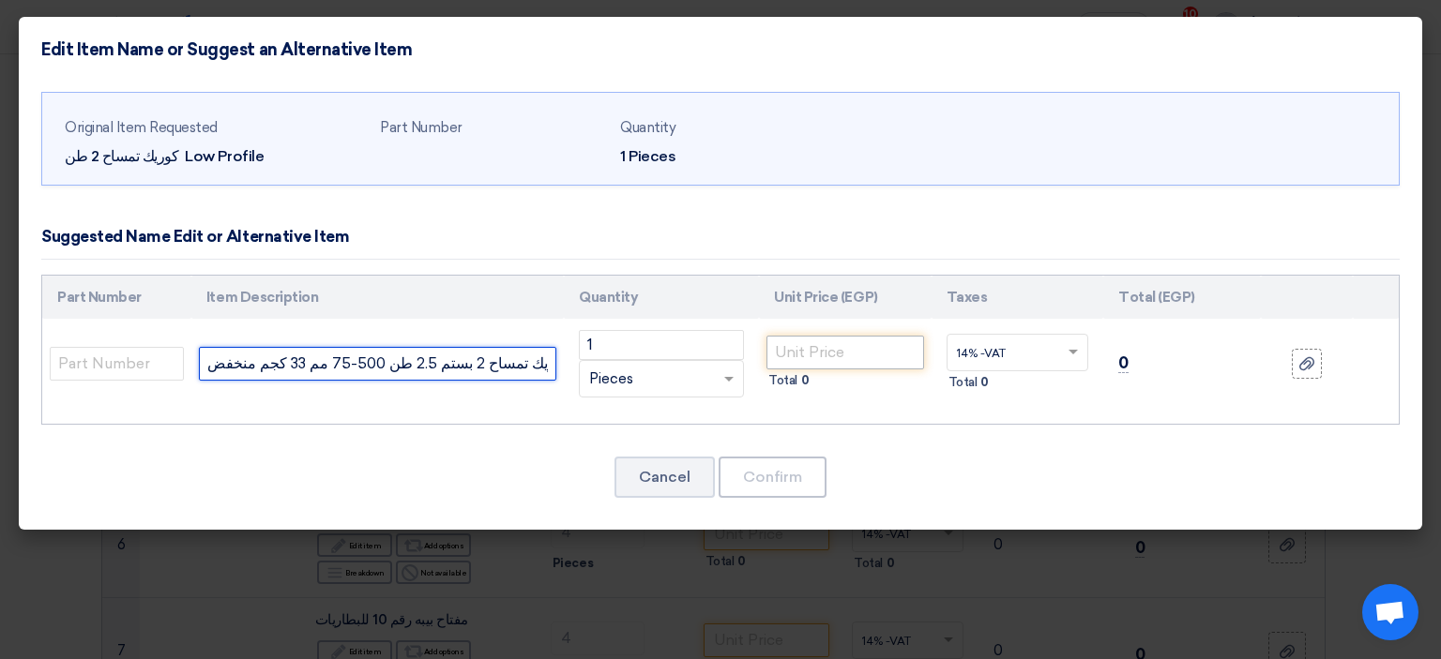
type input "كوريك تمساح 2 بستم 2.5 طن 500-75 مم 33 كجم منخفض GEC Jack / TWD03-3130 - 99258"
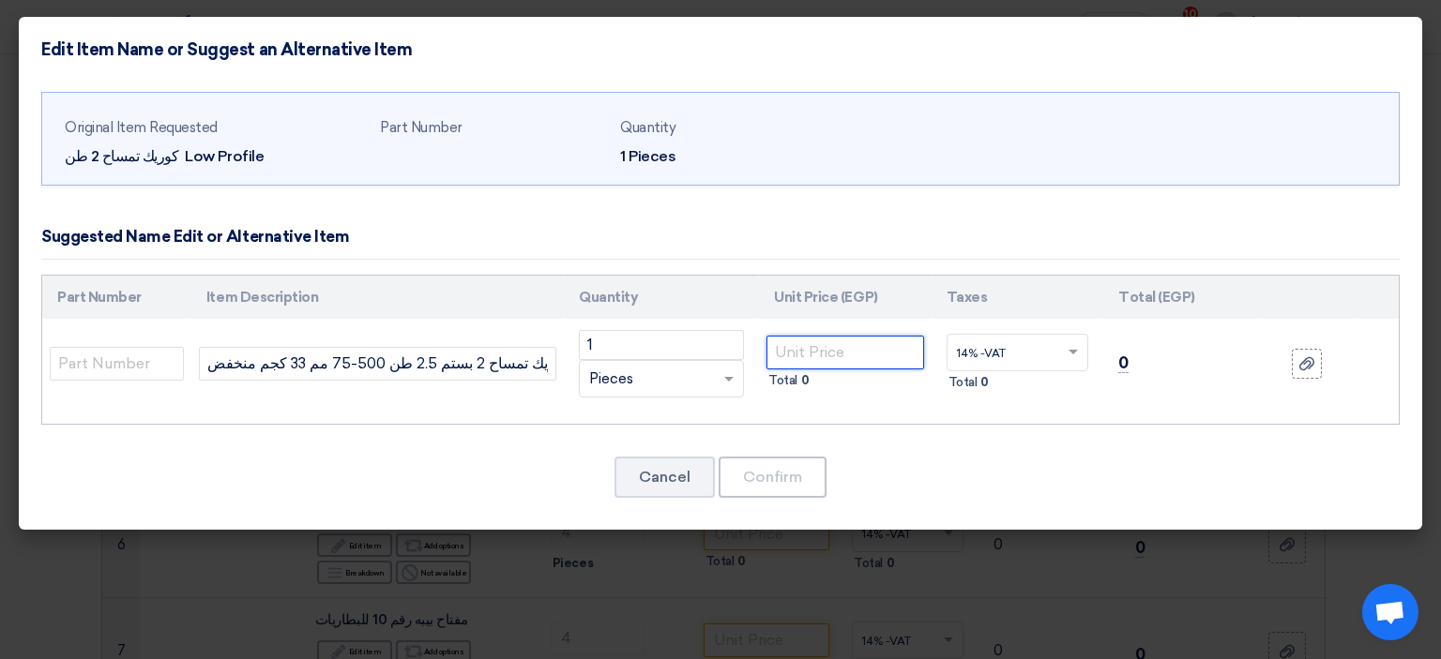
click at [837, 348] on input "number" at bounding box center [844, 353] width 157 height 34
click at [832, 348] on input "number" at bounding box center [844, 353] width 157 height 34
paste input "5298.25"
type input "5298.25"
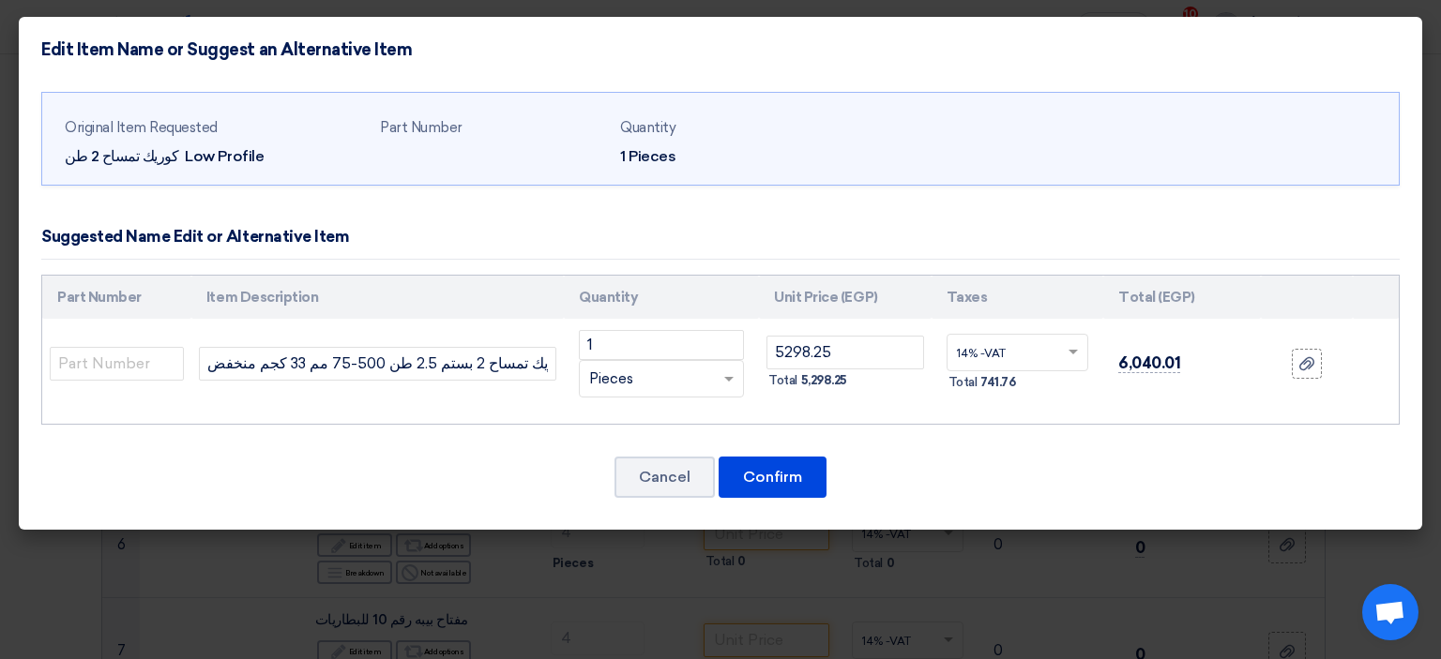
click at [1117, 425] on div "Original Item Requested كوريك تمساح 2 طن Low Profile Part Number Quantity 1 Pie…" at bounding box center [720, 307] width 1403 height 448
click at [773, 482] on button "Confirm" at bounding box center [772, 477] width 108 height 41
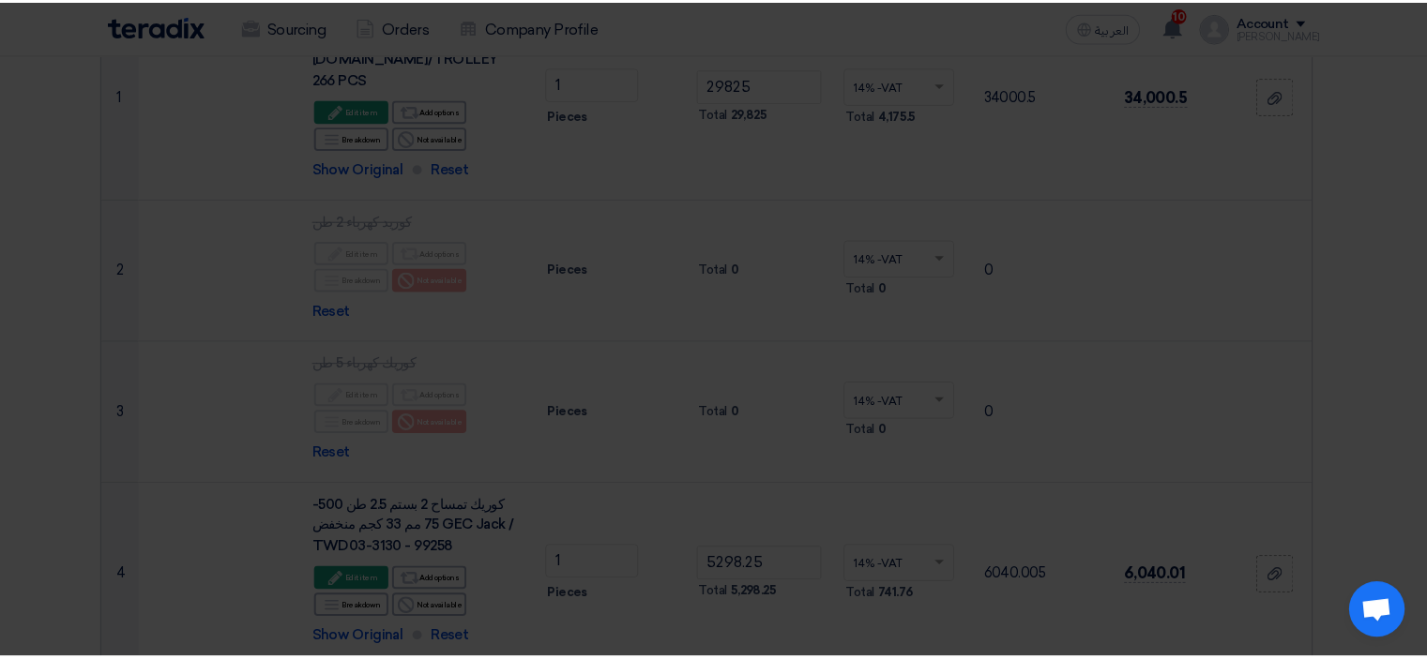
scroll to position [548, 0]
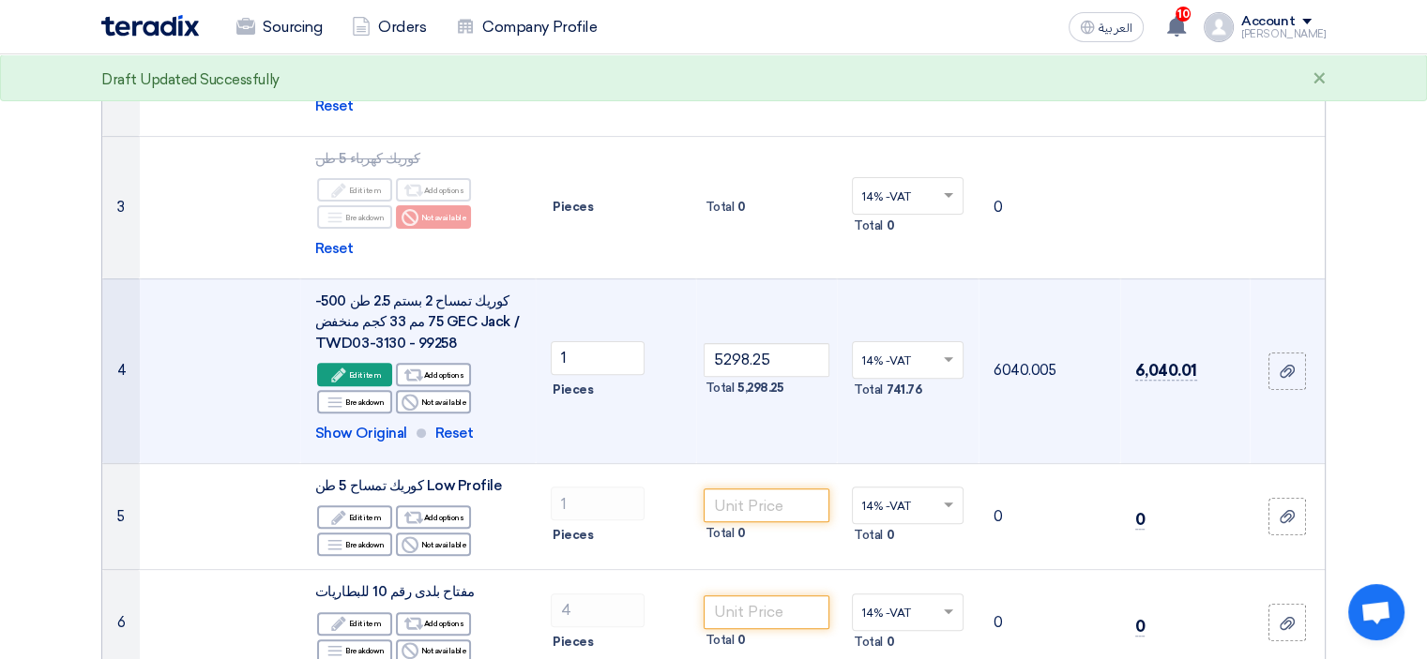
click at [663, 442] on td "1 Pieces" at bounding box center [616, 371] width 160 height 185
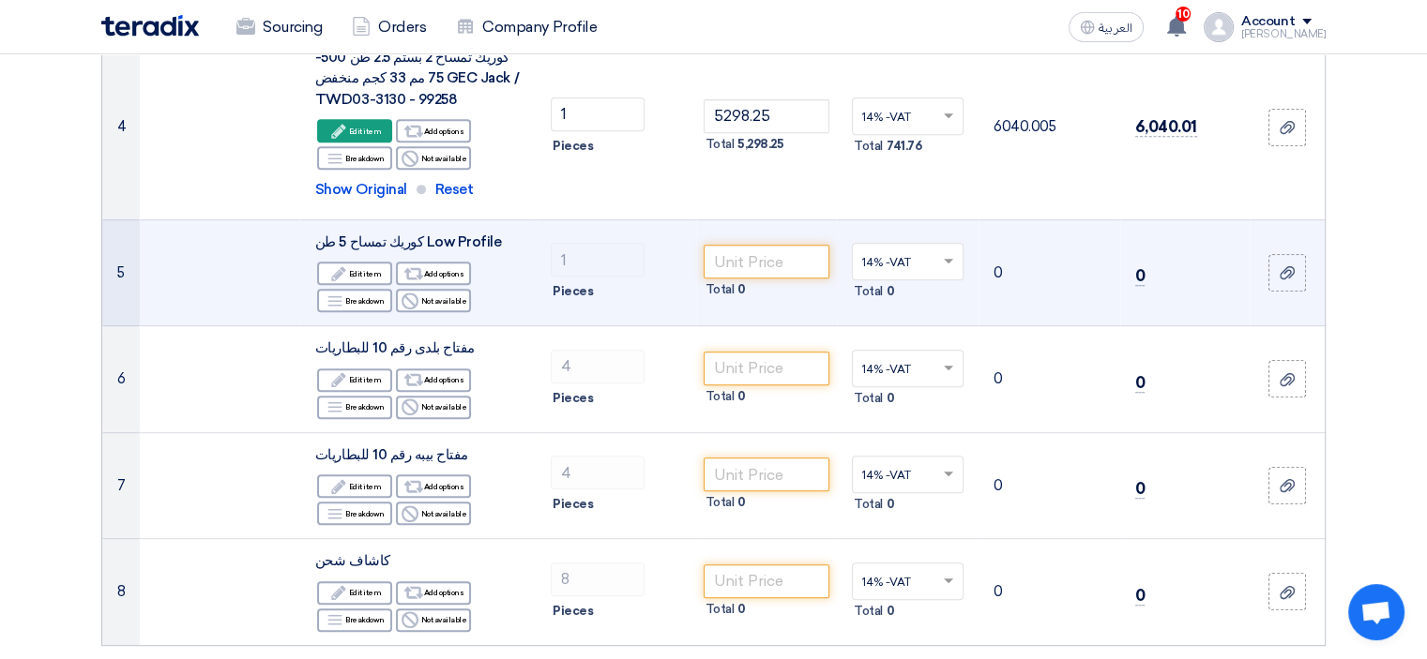
scroll to position [792, 0]
click at [443, 295] on div "Reject Not available" at bounding box center [433, 300] width 75 height 23
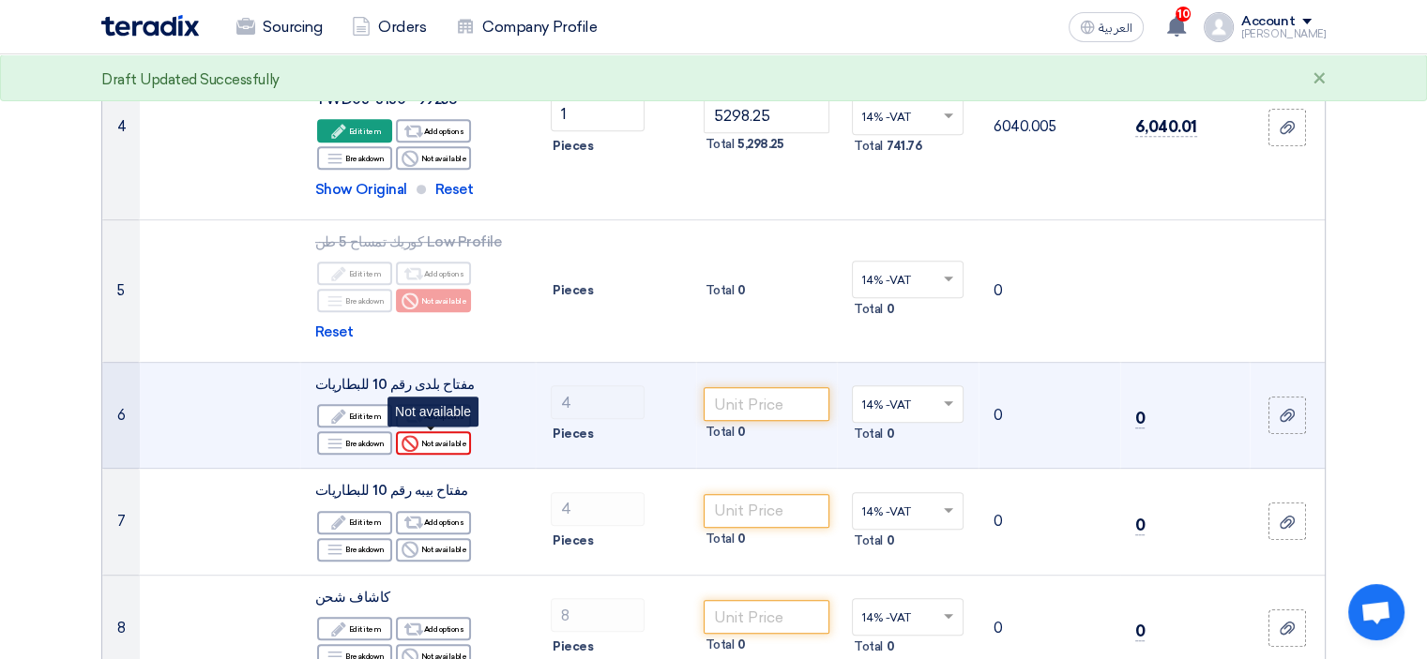
click at [450, 436] on div "Reject Not available" at bounding box center [433, 442] width 75 height 23
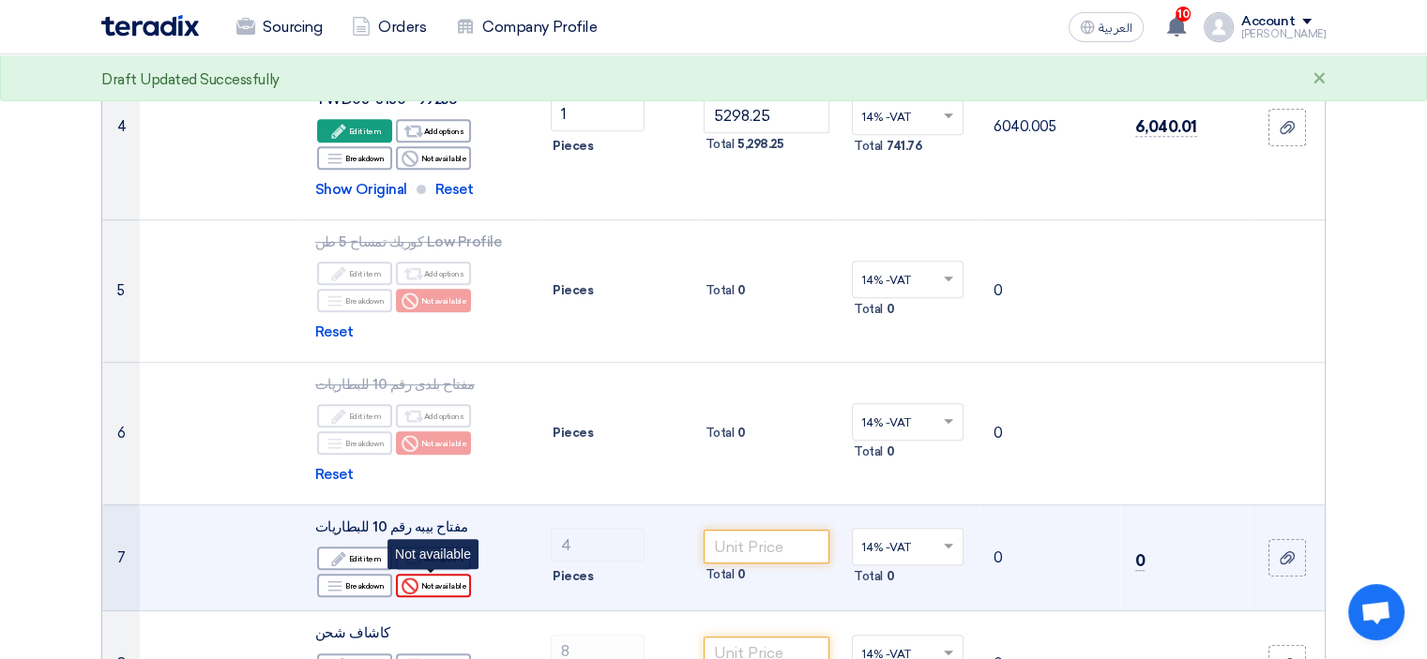
click at [442, 579] on div "Reject Not available" at bounding box center [433, 585] width 75 height 23
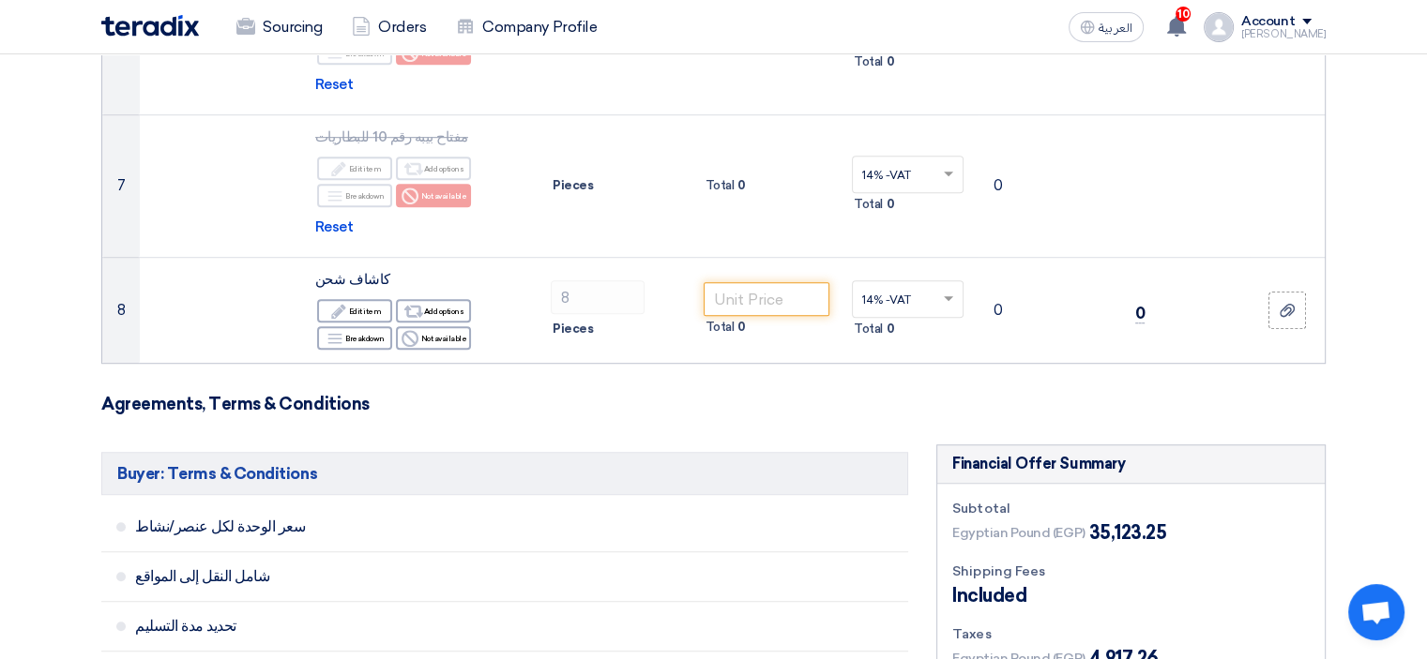
scroll to position [1167, 0]
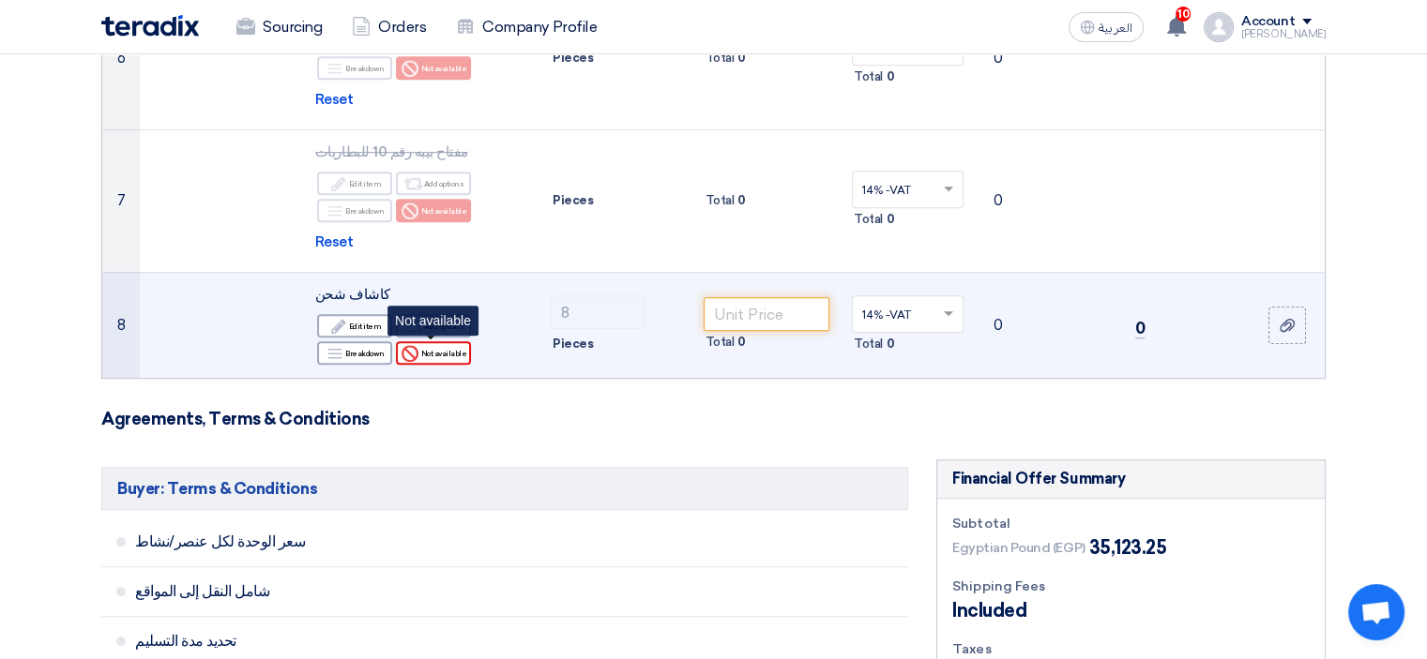
click at [443, 354] on div "Reject Not available" at bounding box center [433, 352] width 75 height 23
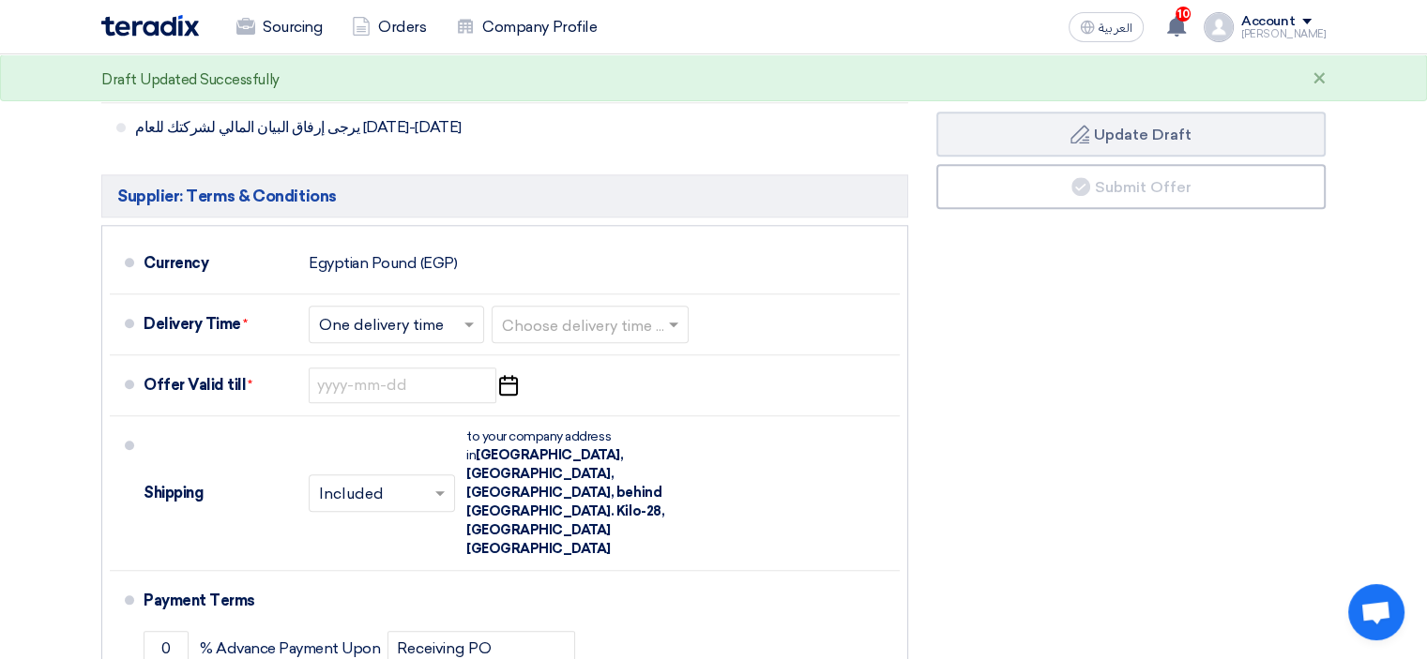
scroll to position [1968, 0]
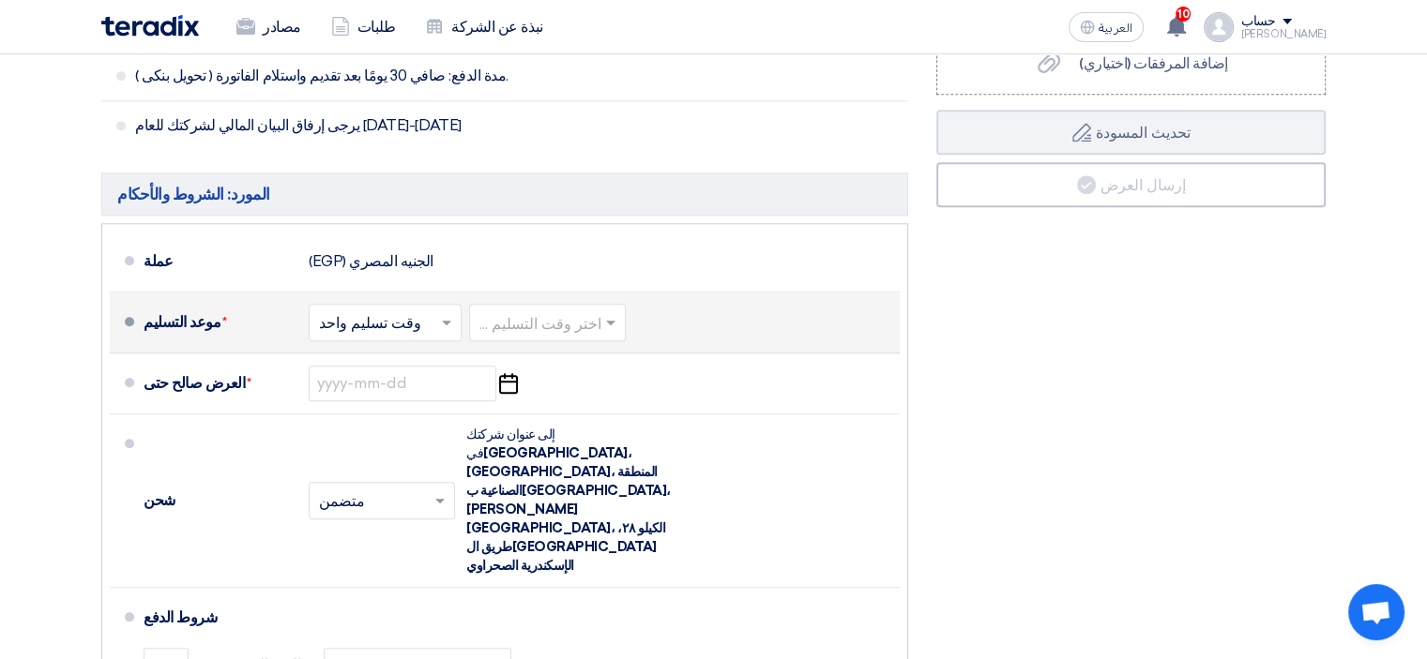
click at [559, 310] on input "text" at bounding box center [548, 323] width 138 height 27
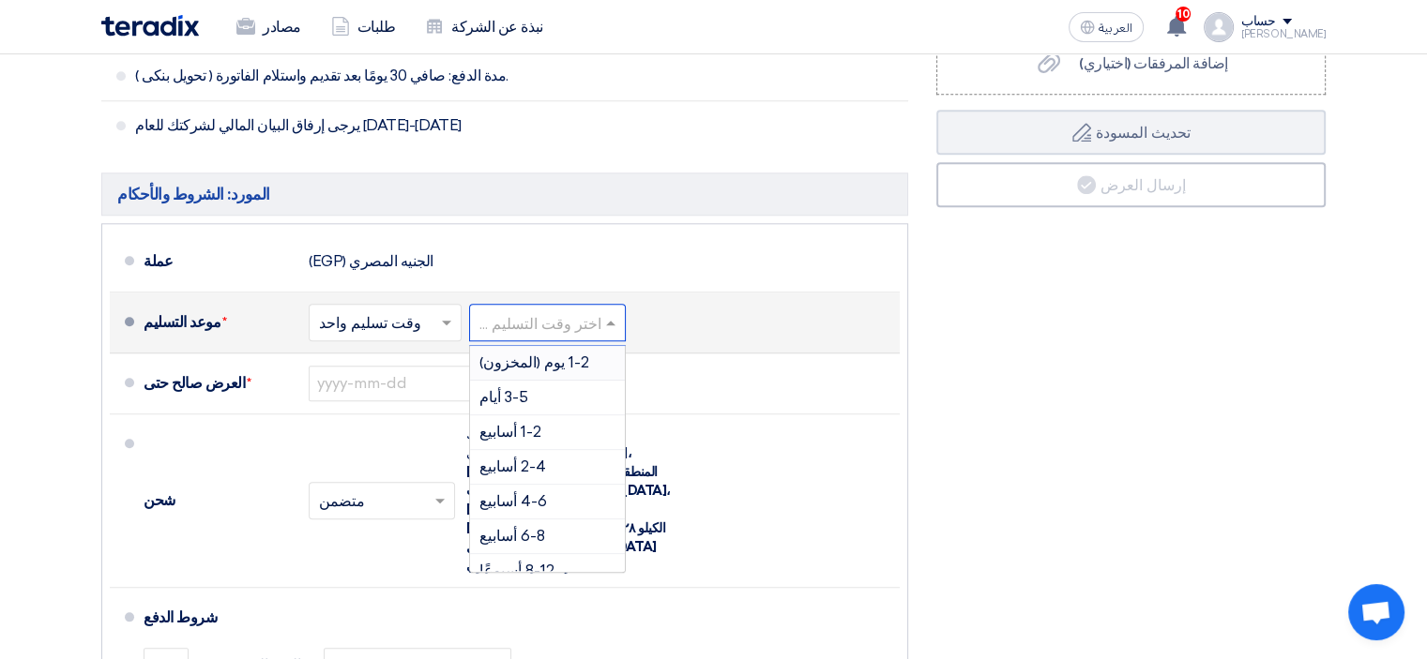
click at [523, 355] on font "1-2 يوم (المخزون)" at bounding box center [534, 363] width 110 height 18
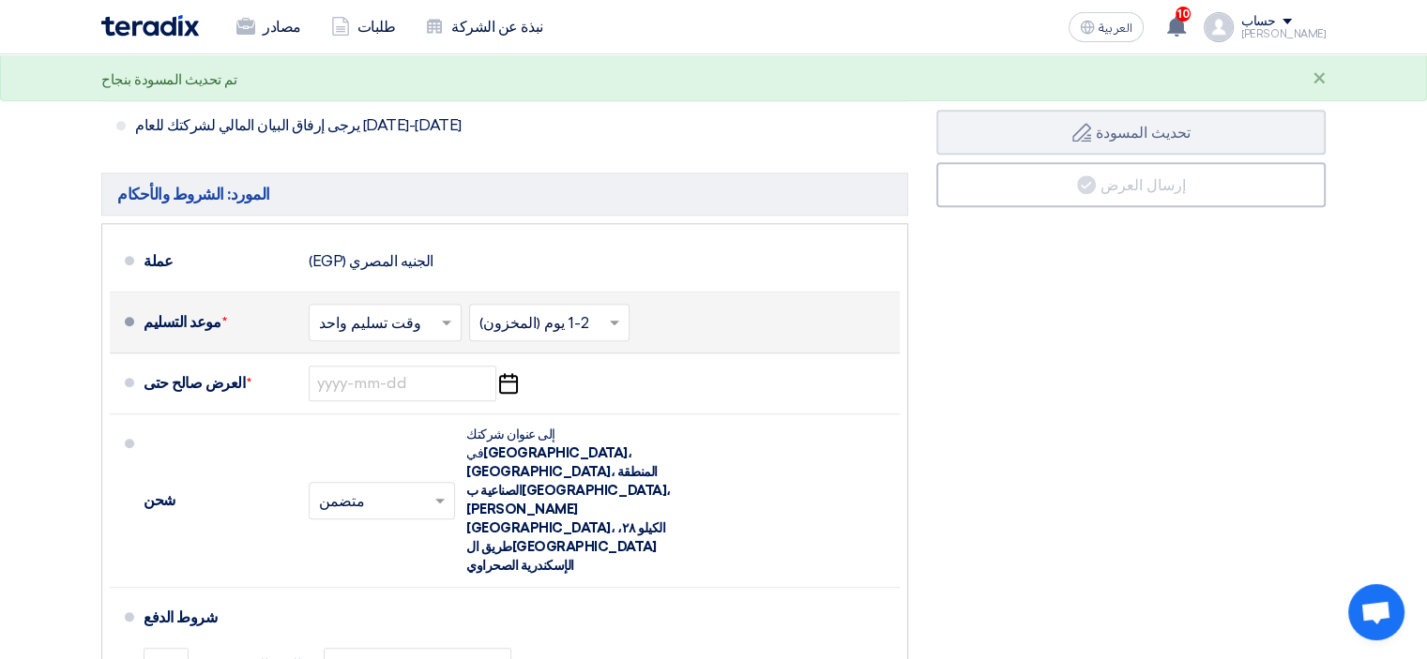
click at [551, 314] on input "text" at bounding box center [550, 323] width 142 height 27
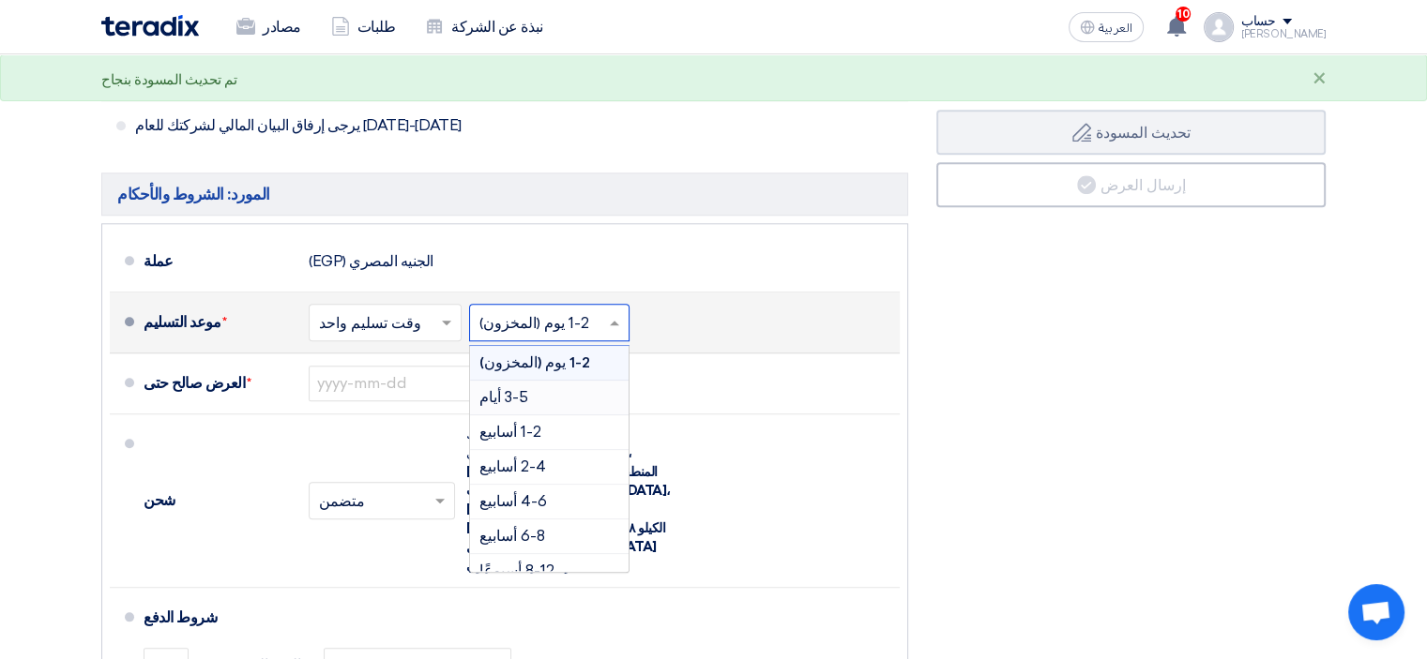
click at [532, 387] on div "3-5 أيام" at bounding box center [549, 398] width 159 height 35
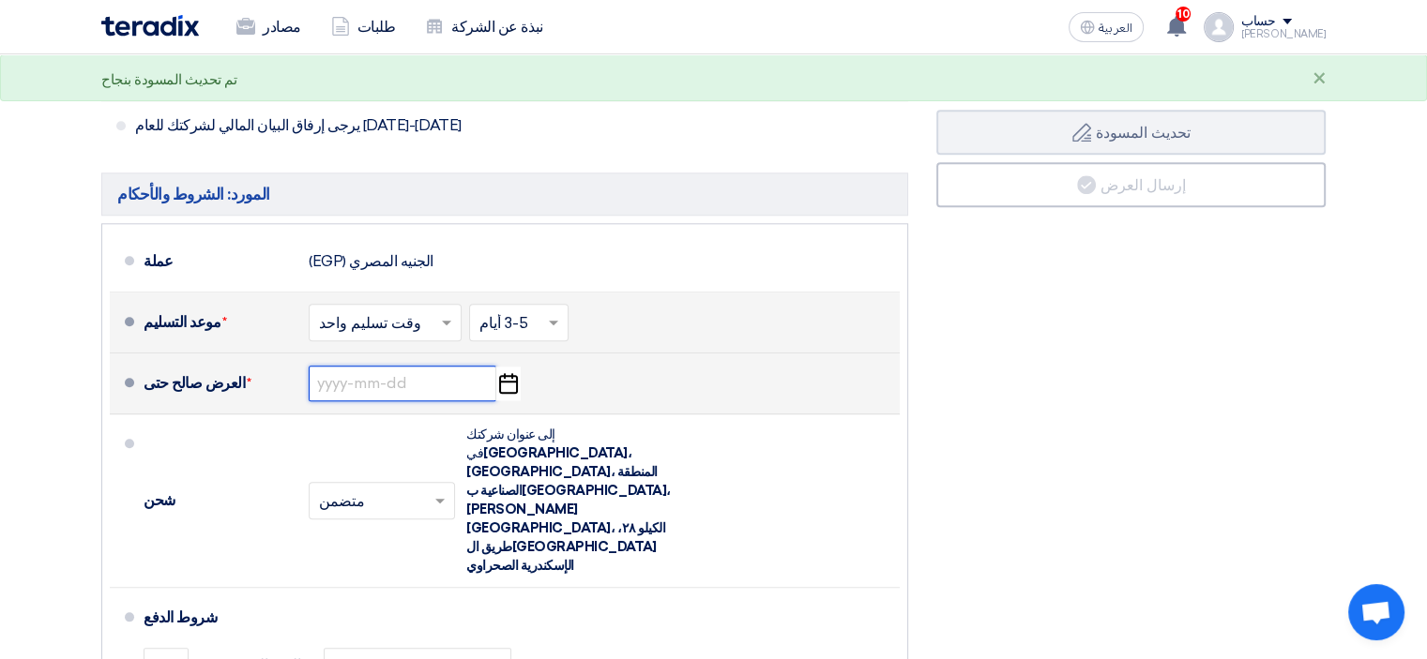
click at [438, 378] on input at bounding box center [403, 384] width 188 height 36
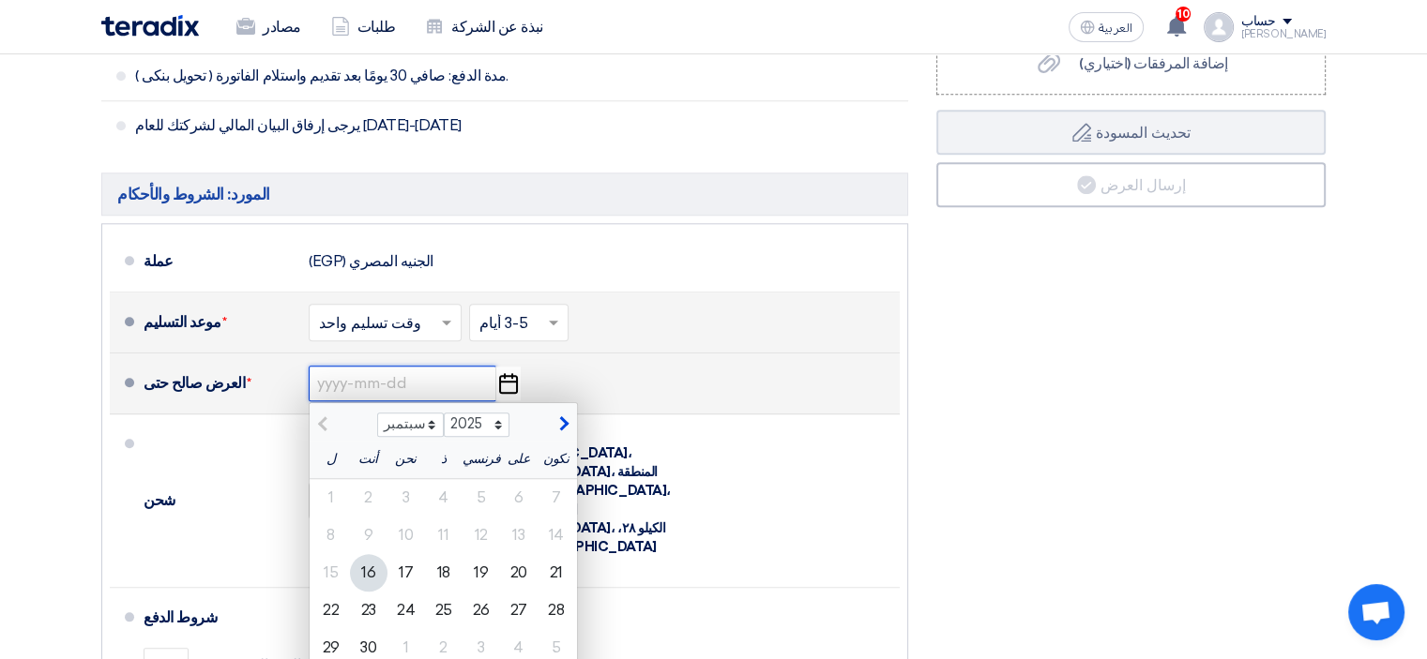
click at [396, 375] on input at bounding box center [403, 384] width 188 height 36
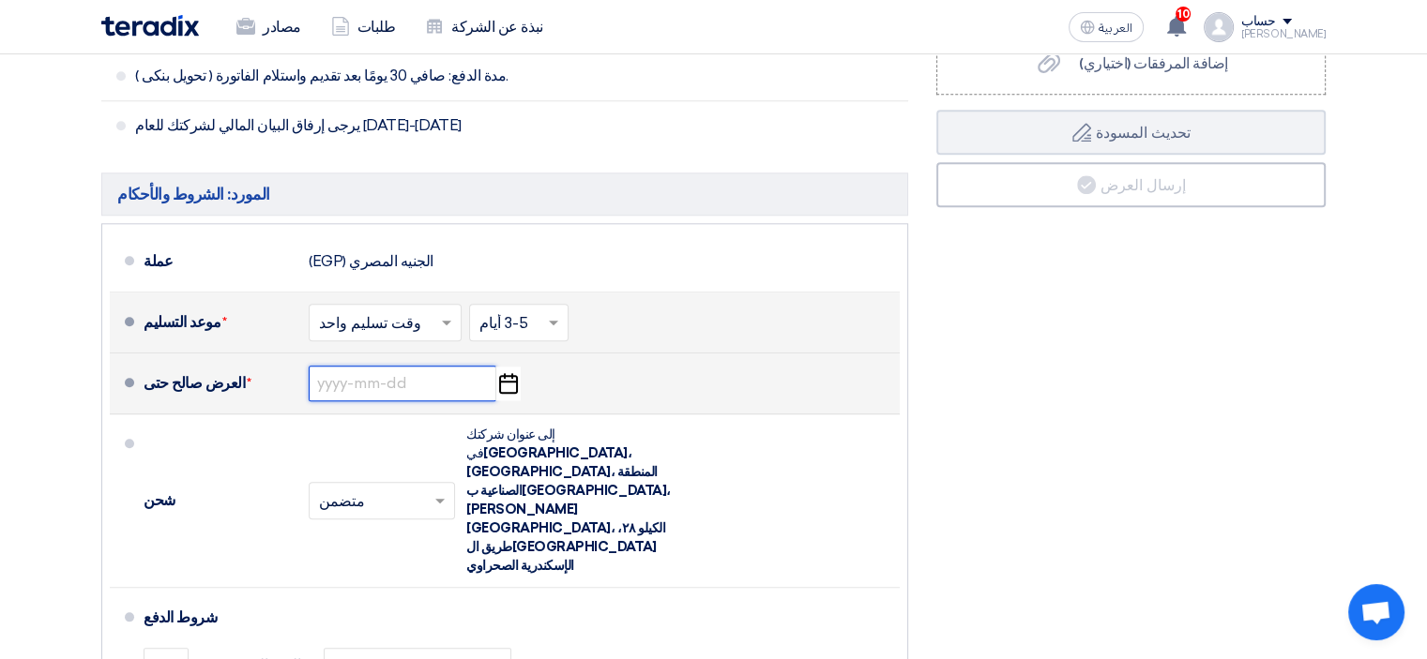
click at [396, 385] on input at bounding box center [403, 384] width 188 height 36
click at [413, 385] on input at bounding box center [403, 384] width 188 height 36
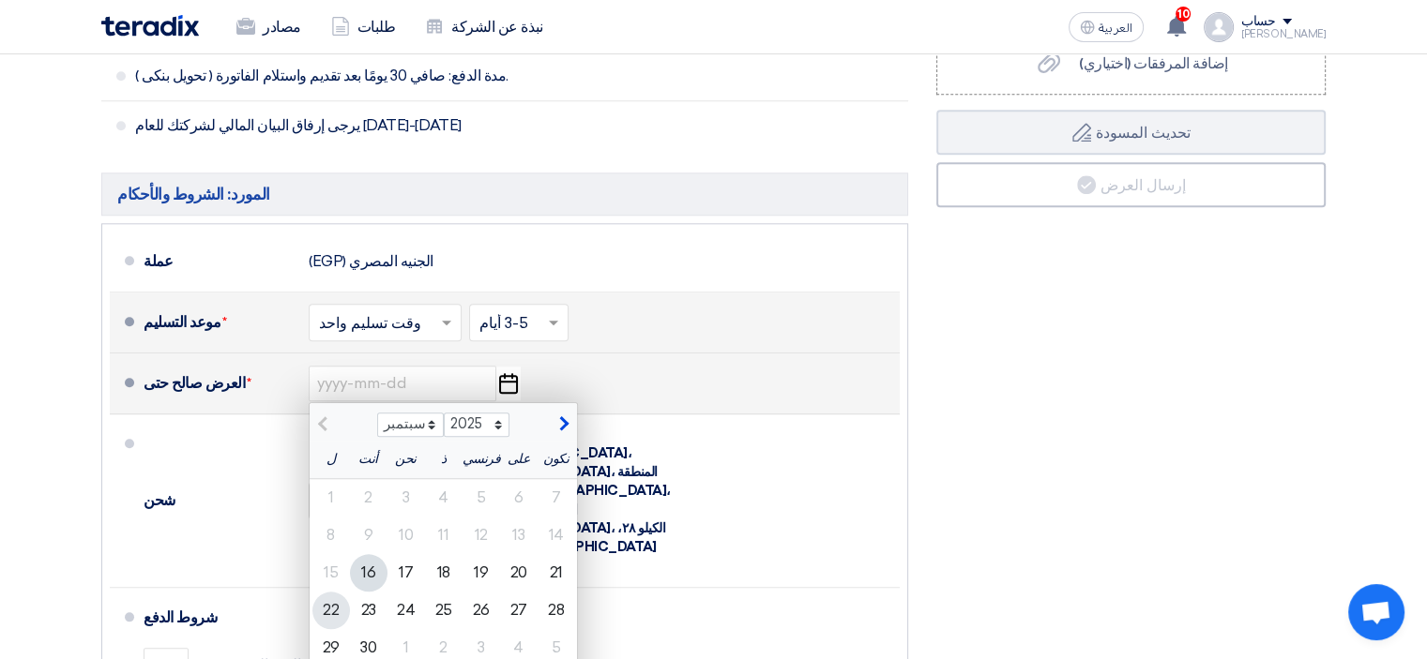
click at [330, 601] on font "22" at bounding box center [331, 610] width 16 height 18
type input "[DATE]"
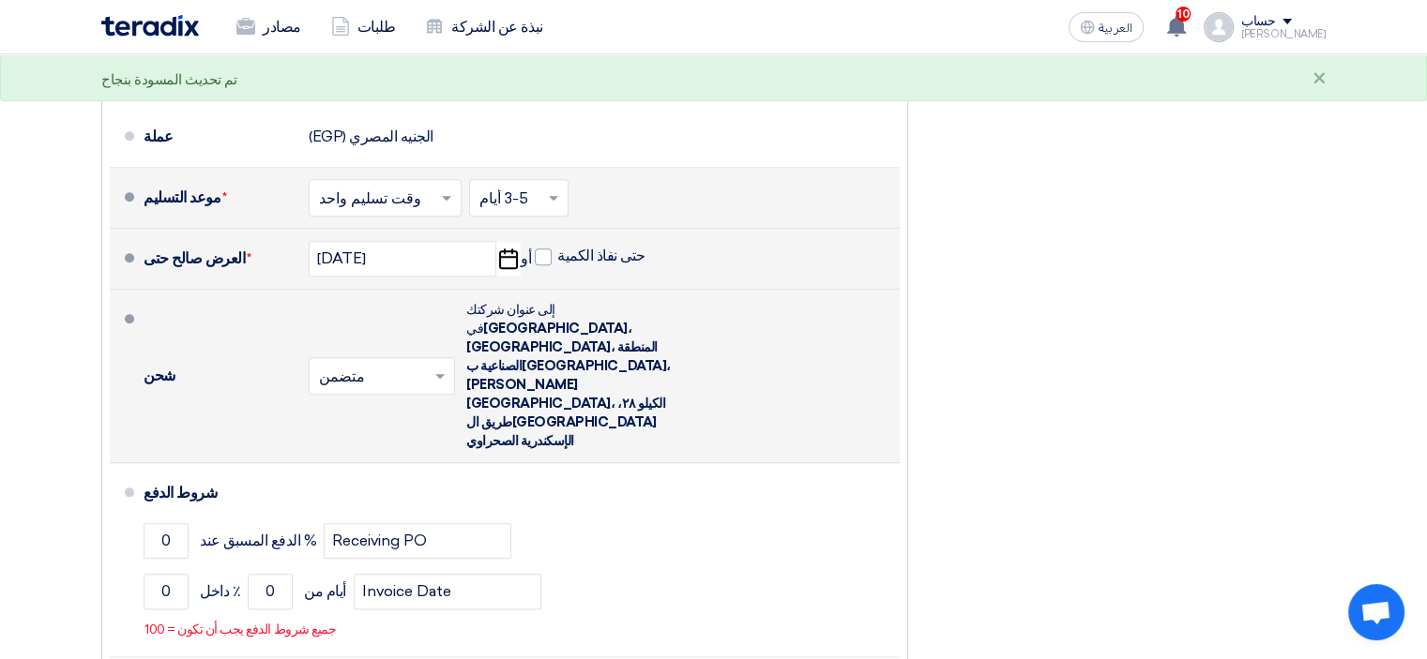
scroll to position [2136, 0]
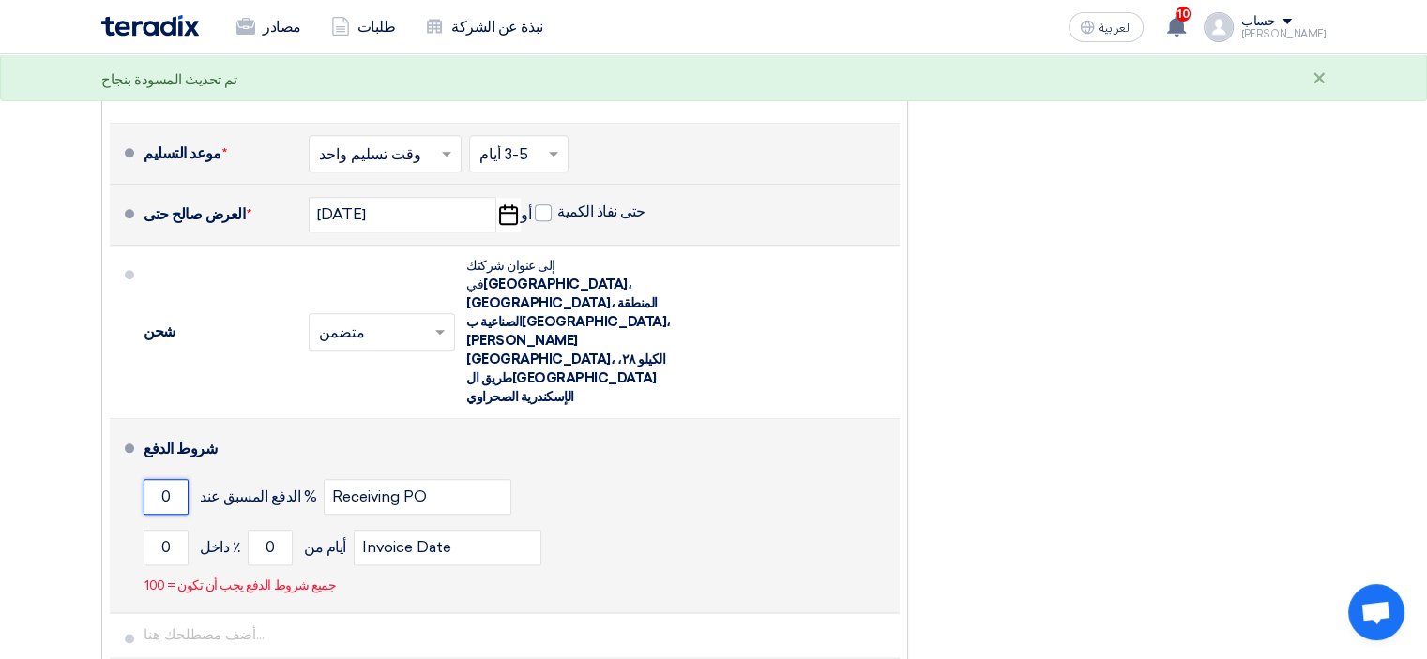
click at [165, 479] on input "0" at bounding box center [165, 497] width 45 height 36
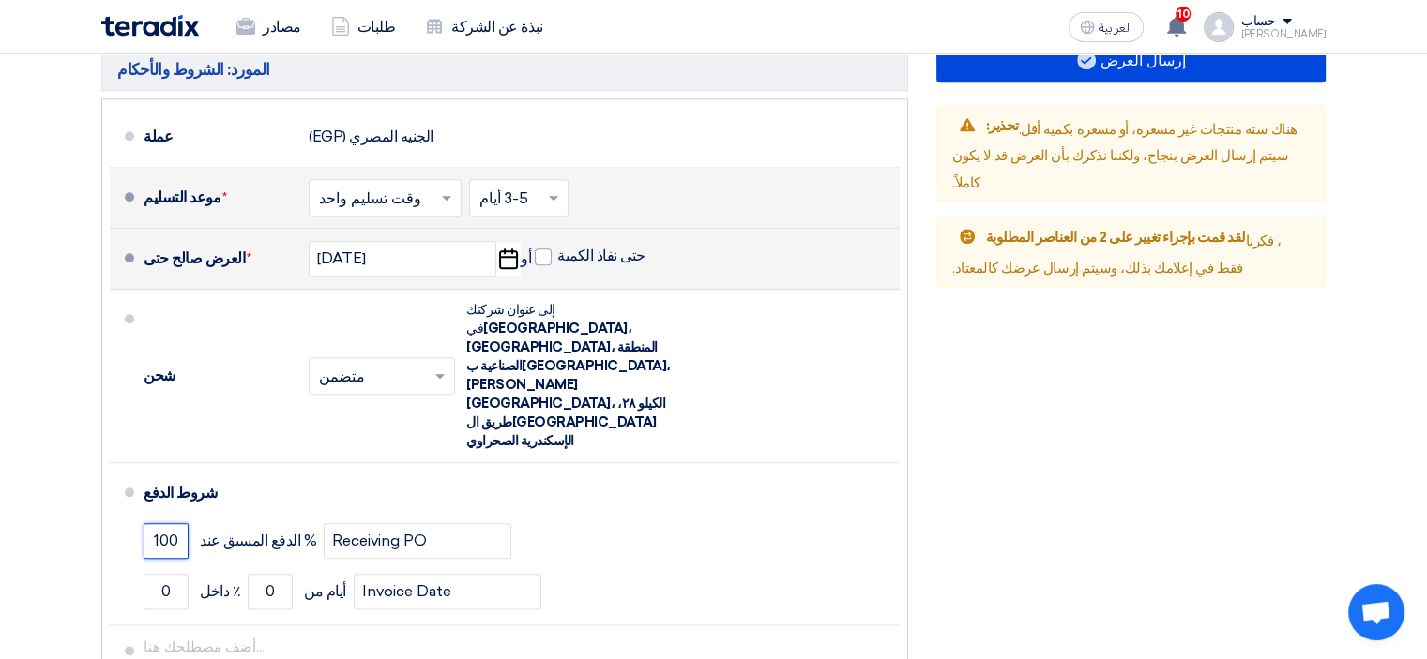
scroll to position [2093, 0]
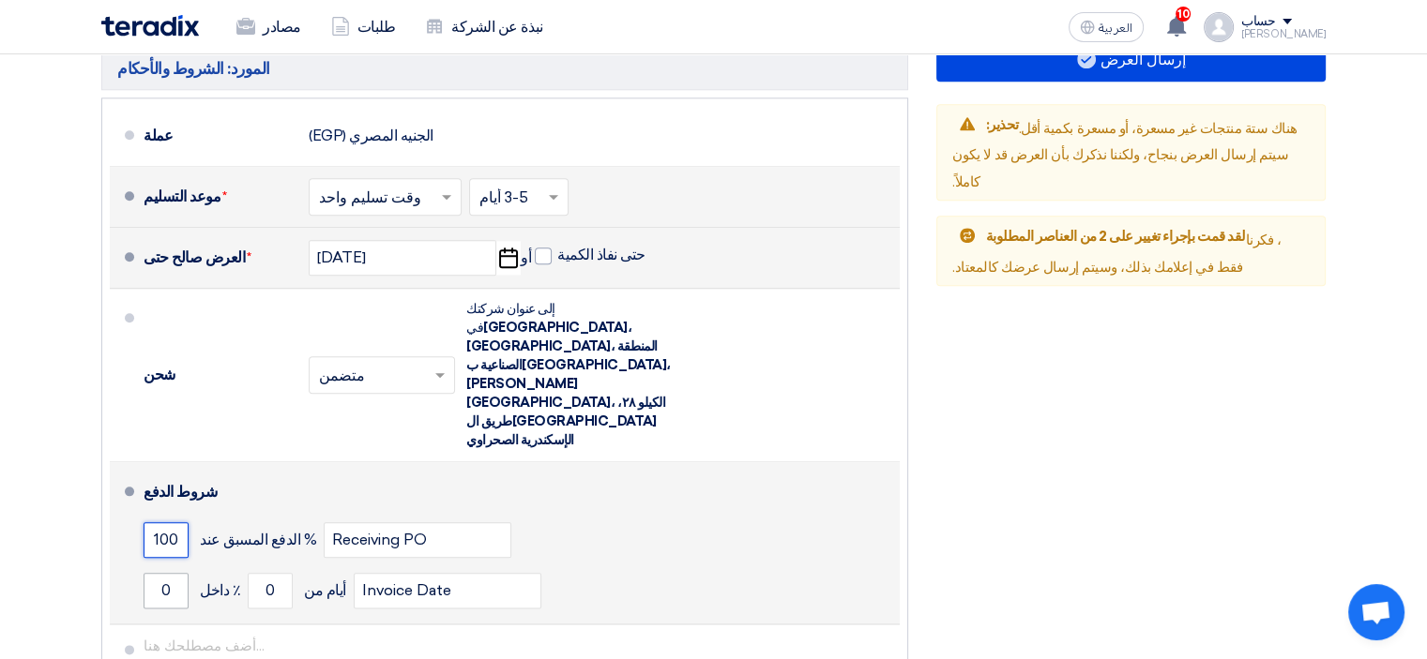
type input "100"
click at [169, 573] on input "0" at bounding box center [165, 591] width 45 height 36
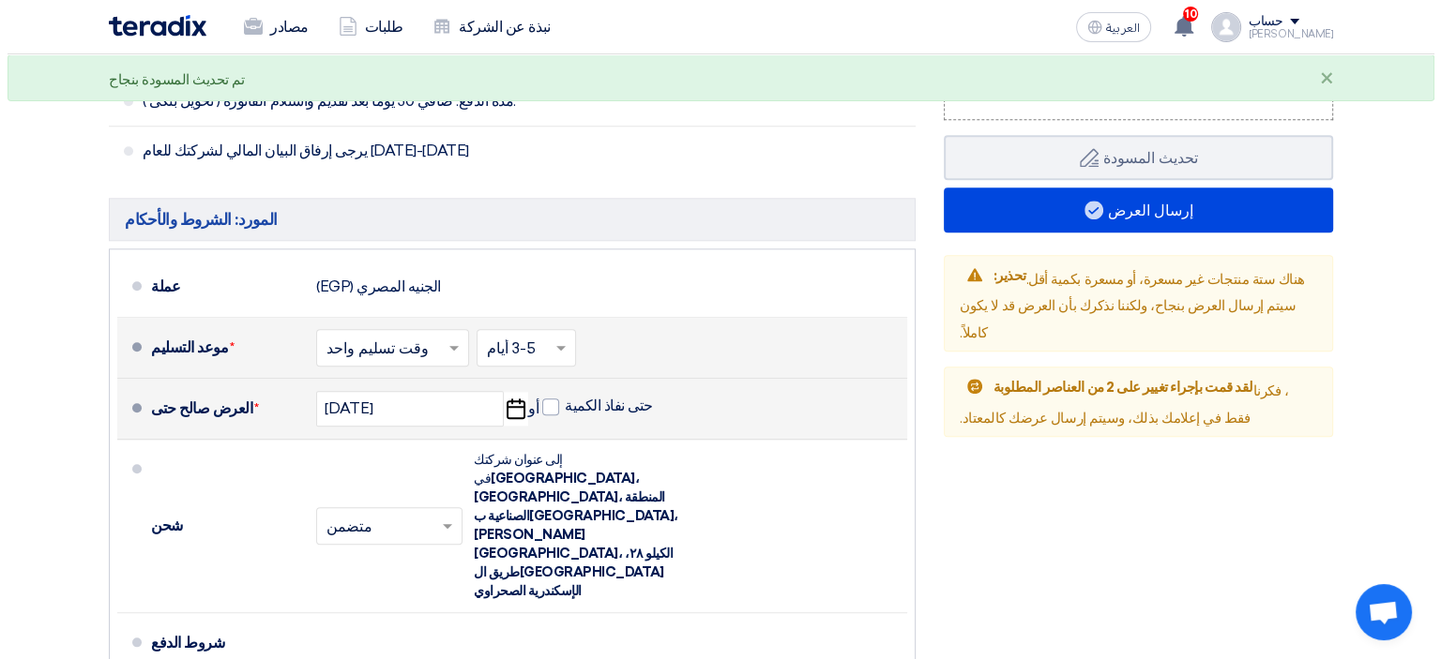
scroll to position [1849, 0]
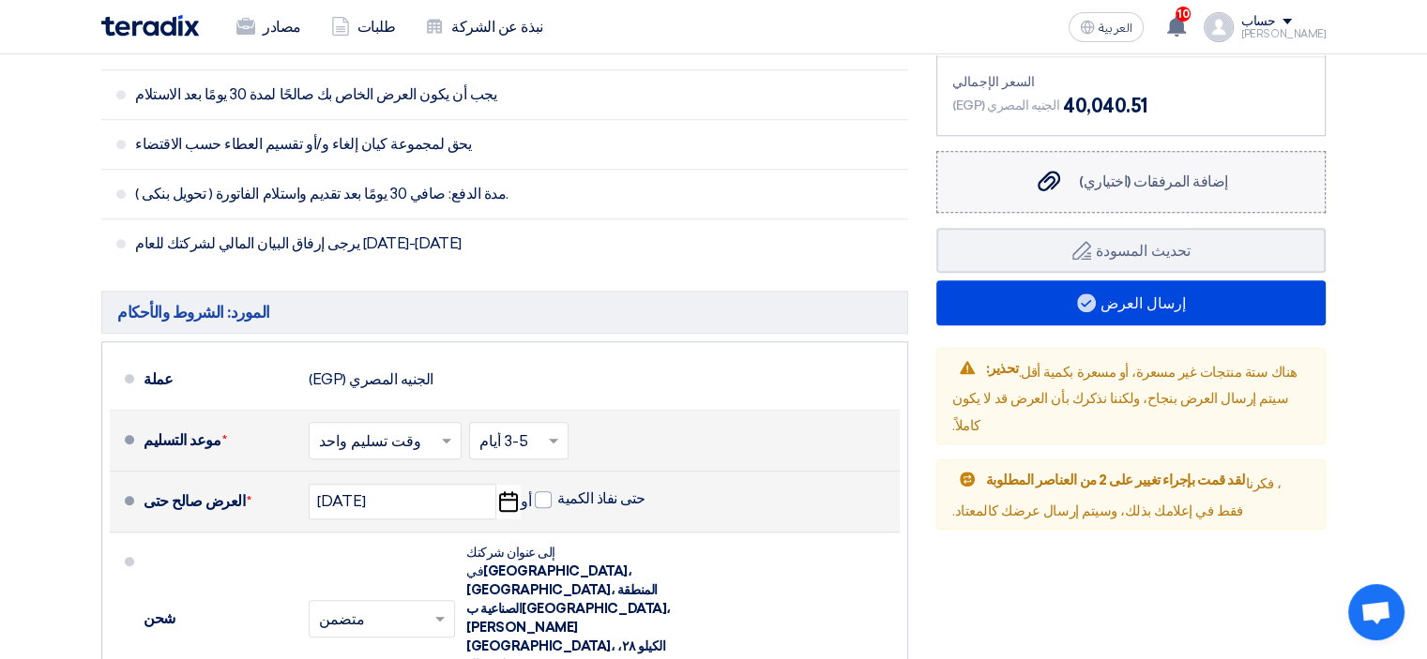
click at [1132, 176] on font "إضافة المرفقات (اختياري)" at bounding box center [1153, 182] width 148 height 18
click at [0, 0] on input "Add attachments (Optional) إضافة المرفقات (اختياري)" at bounding box center [0, 0] width 0 height 0
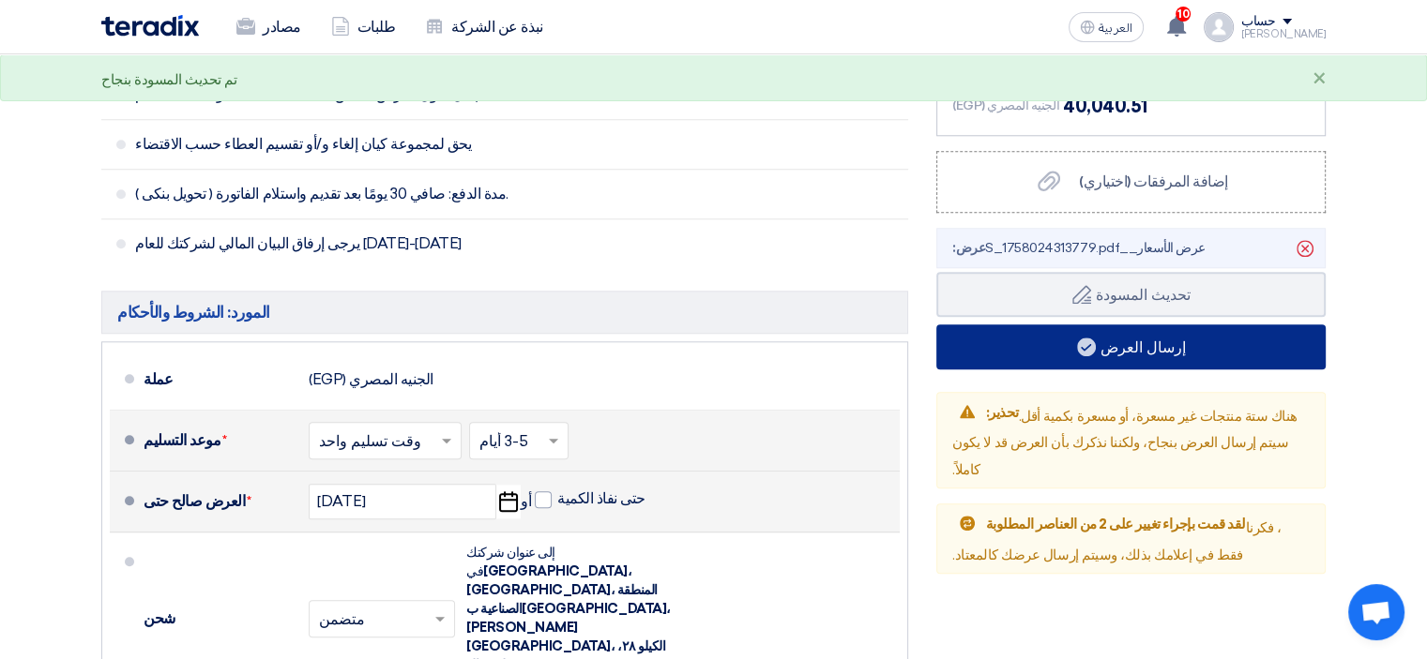
click at [1133, 340] on font "إرسال العرض" at bounding box center [1142, 347] width 85 height 18
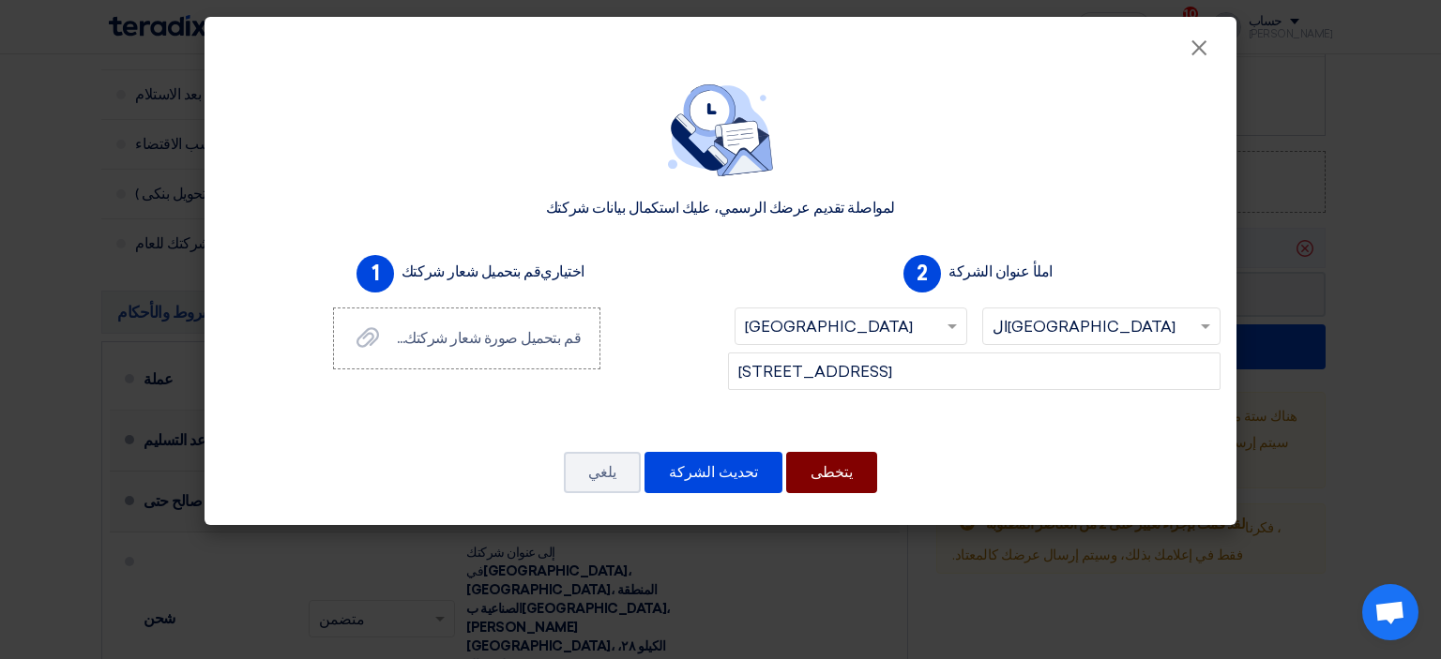
click at [810, 476] on font "يتخطى" at bounding box center [831, 472] width 42 height 18
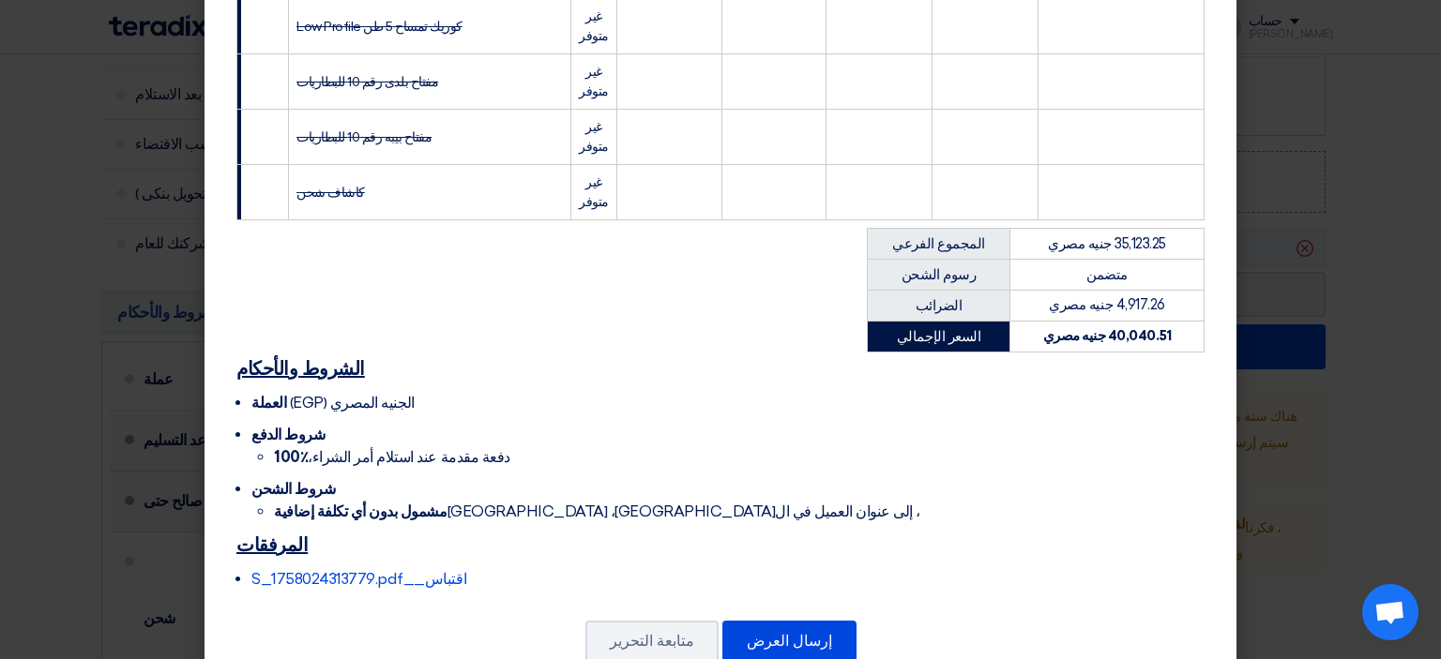
scroll to position [642, 0]
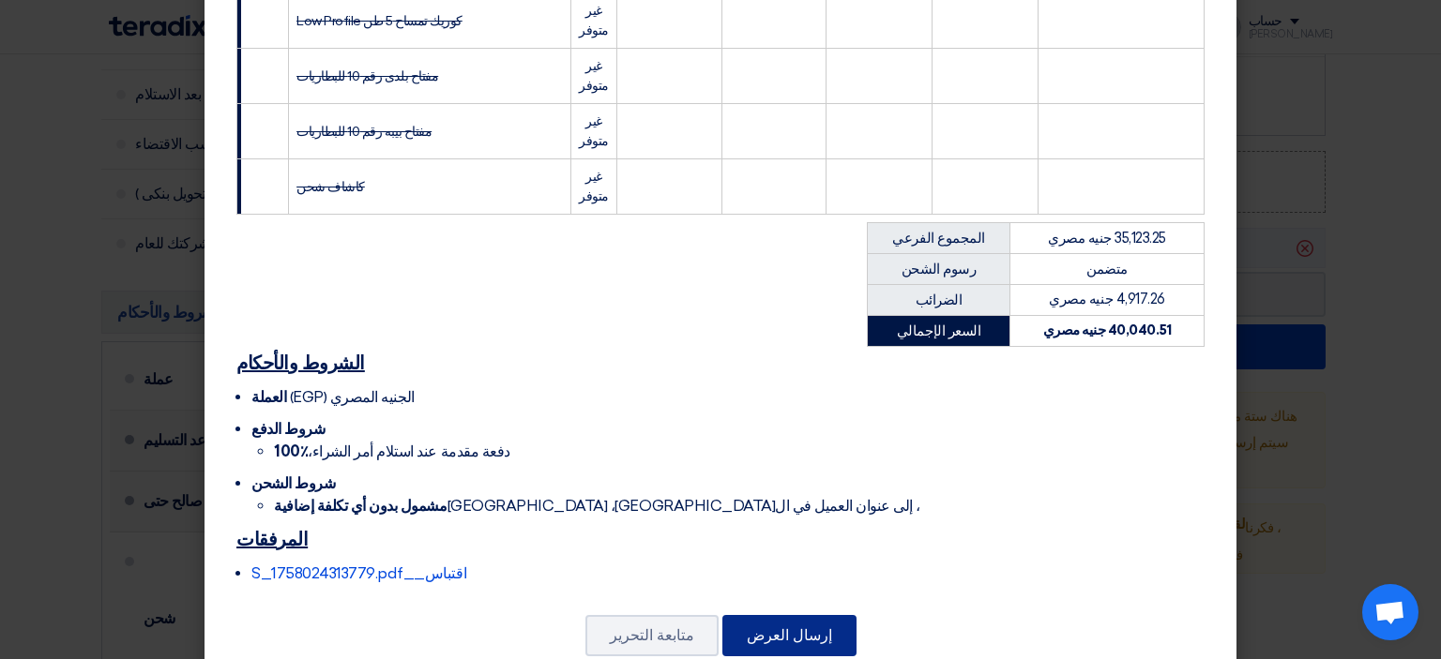
click at [792, 626] on font "إرسال العرض" at bounding box center [789, 635] width 85 height 18
